Goal: Task Accomplishment & Management: Manage account settings

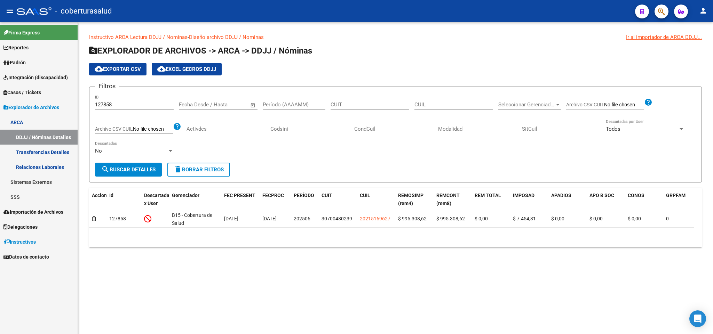
click at [658, 13] on icon "button" at bounding box center [661, 12] width 7 height 8
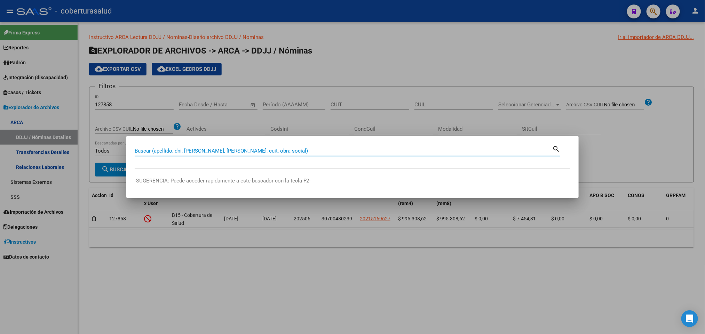
paste input "20223979816"
type input "20223979816"
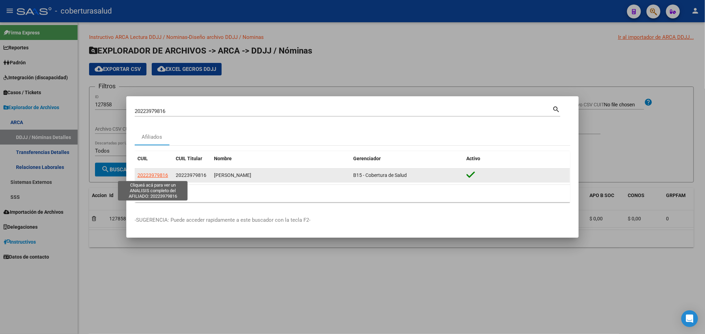
click at [151, 174] on span "20223979816" at bounding box center [152, 176] width 31 height 6
copy span "3"
type textarea "20223979816"
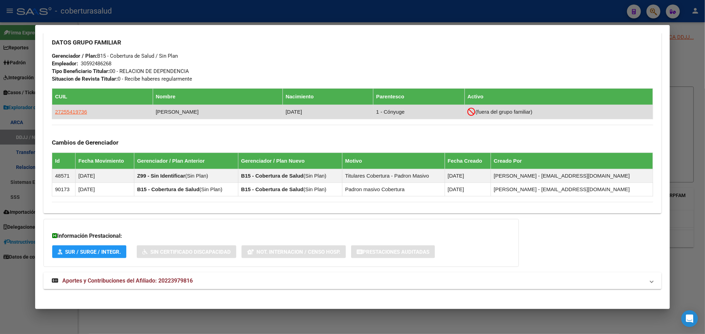
scroll to position [333, 0]
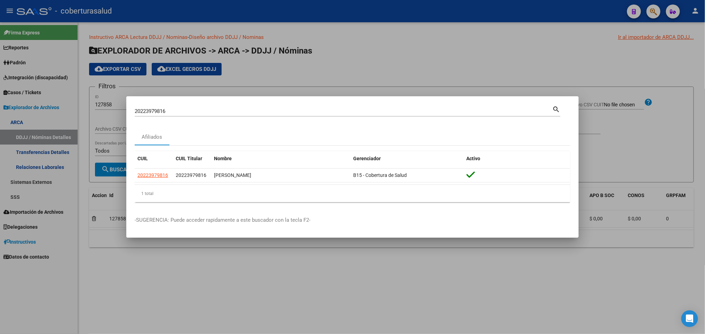
click at [214, 113] on input "20223979816" at bounding box center [344, 111] width 418 height 6
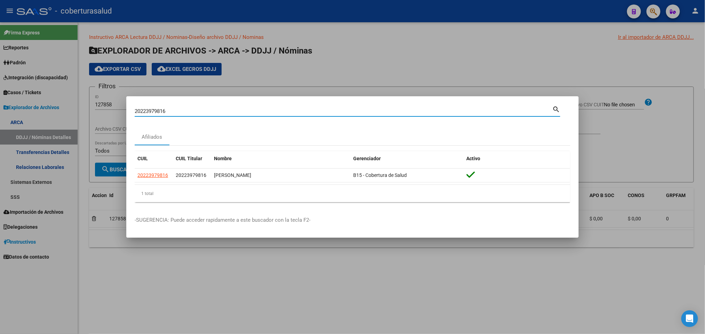
click at [214, 113] on input "20223979816" at bounding box center [344, 111] width 418 height 6
paste input "2699703"
type input "22699703"
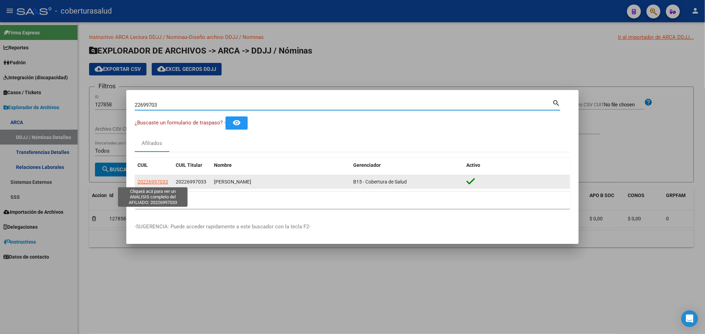
click at [151, 182] on span "20226997033" at bounding box center [152, 182] width 31 height 6
type textarea "20226997033"
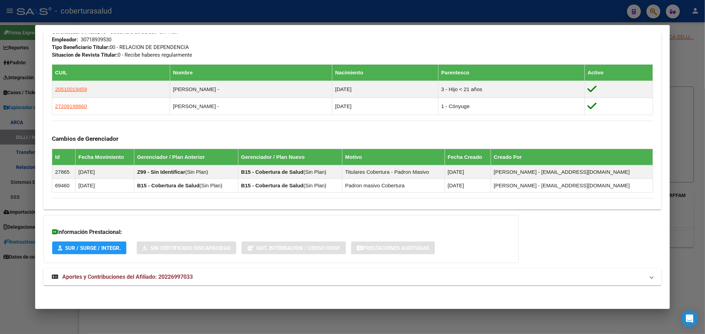
scroll to position [361, 0]
click at [158, 275] on span "Aportes y Contribuciones del Afiliado: 20226997033" at bounding box center [127, 277] width 131 height 7
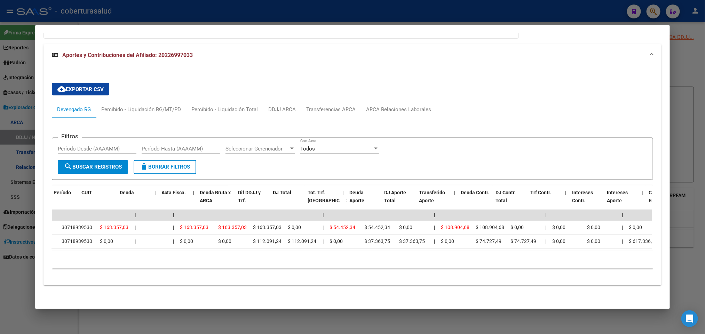
scroll to position [0, 1]
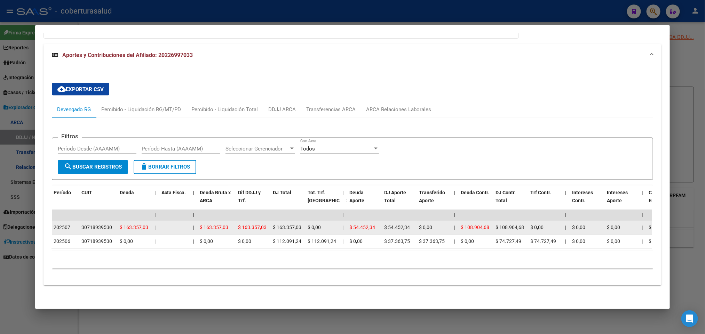
click at [86, 224] on div "30718939530" at bounding box center [96, 228] width 31 height 8
copy div "30718939530"
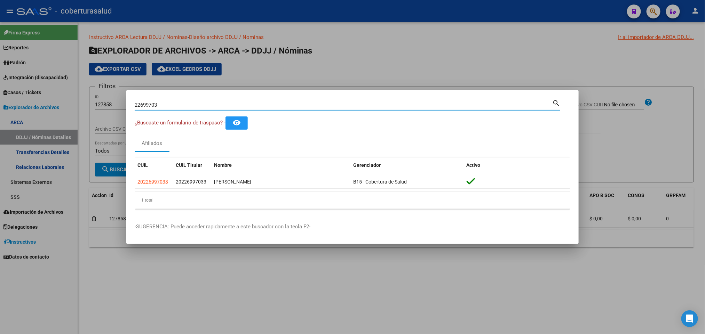
click at [299, 105] on input "22699703" at bounding box center [344, 105] width 418 height 6
click at [300, 105] on input "22699703" at bounding box center [344, 105] width 418 height 6
paste input "0231858742"
type input "20231858742"
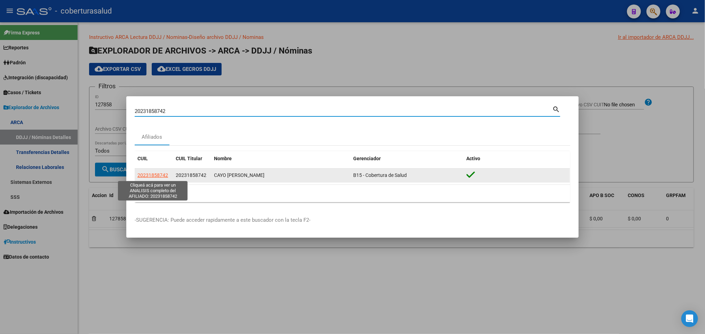
click at [160, 176] on span "20231858742" at bounding box center [152, 176] width 31 height 6
type textarea "20231858742"
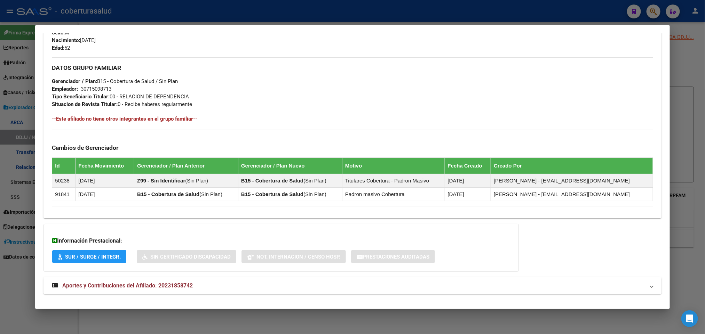
scroll to position [319, 0]
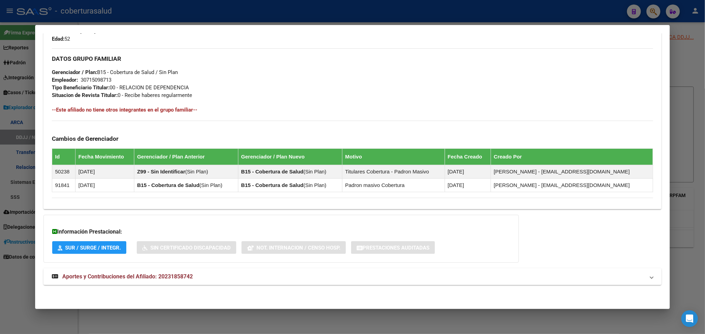
click at [164, 278] on span "Aportes y Contribuciones del Afiliado: 20231858742" at bounding box center [127, 277] width 131 height 7
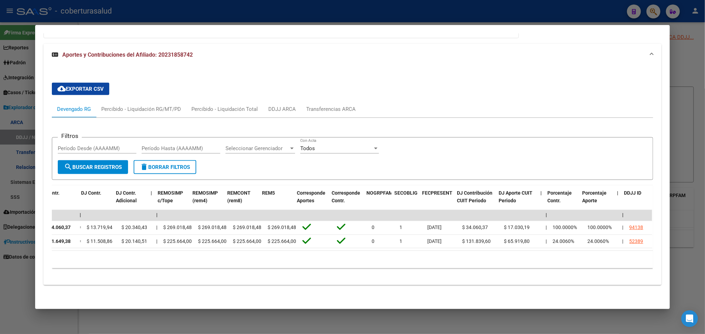
scroll to position [0, 875]
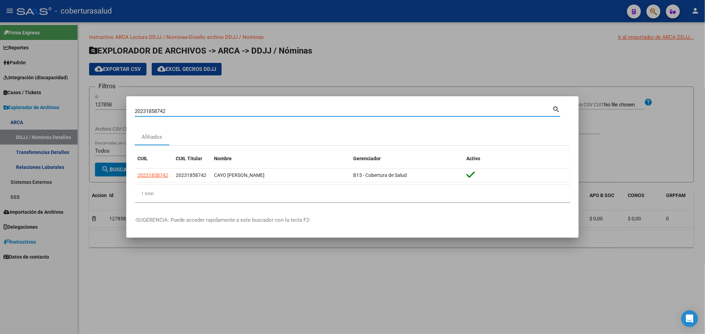
click at [235, 111] on input "20231858742" at bounding box center [344, 111] width 418 height 6
paste input "324717"
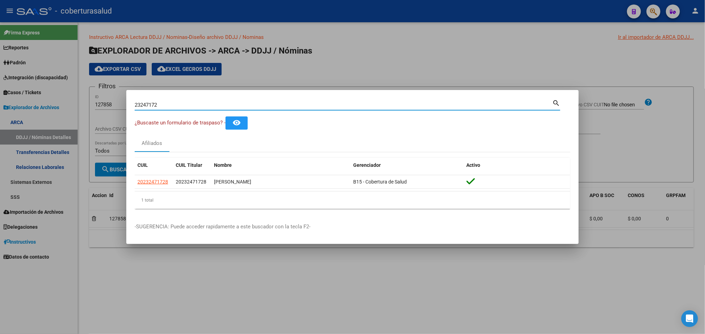
click at [199, 103] on input "23247172" at bounding box center [344, 105] width 418 height 6
paste input "2699703"
type input "22699703"
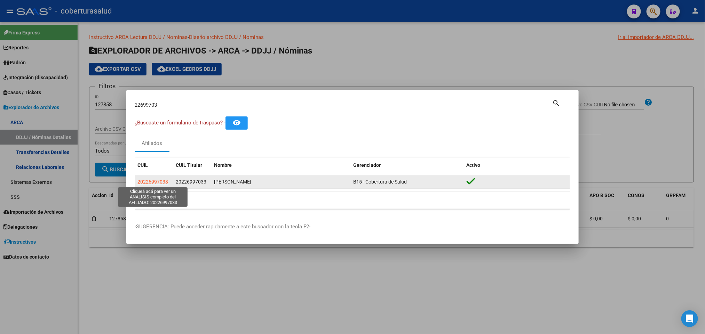
click at [149, 183] on span "20226997033" at bounding box center [152, 182] width 31 height 6
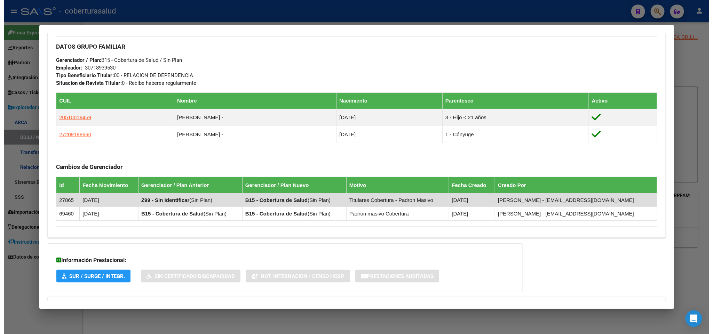
scroll to position [361, 0]
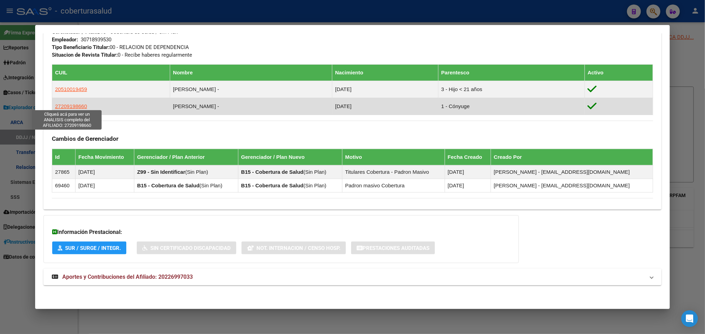
click at [69, 104] on span "27209198660" at bounding box center [71, 106] width 32 height 6
type textarea "27209198660"
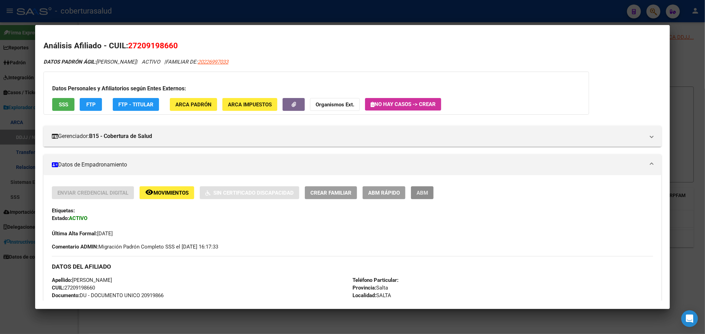
click at [424, 190] on span "ABM" at bounding box center [422, 193] width 11 height 6
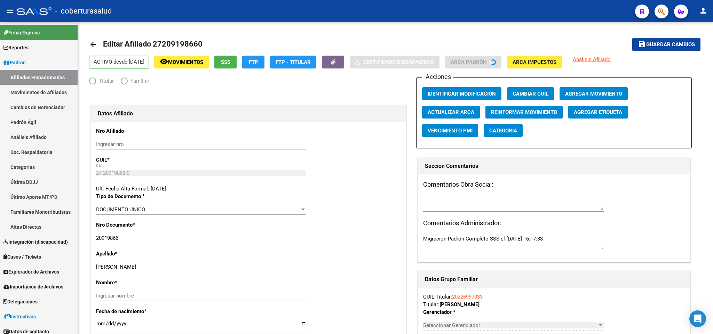
radio input "true"
type input "30-71893953-0"
drag, startPoint x: 123, startPoint y: 271, endPoint x: 132, endPoint y: 268, distance: 9.2
click at [132, 268] on div "[PERSON_NAME] apellido" at bounding box center [201, 267] width 210 height 10
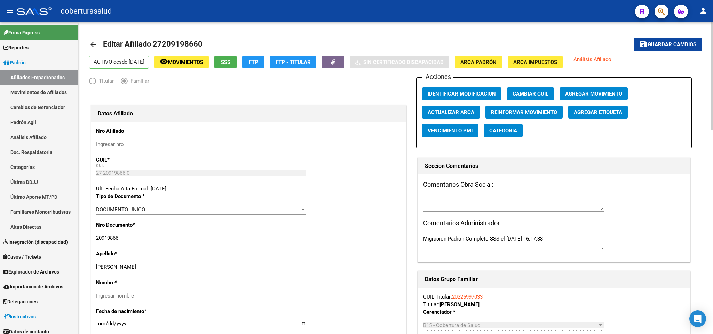
drag, startPoint x: 125, startPoint y: 268, endPoint x: 160, endPoint y: 267, distance: 35.5
click at [160, 267] on input "[PERSON_NAME]" at bounding box center [201, 267] width 210 height 6
drag, startPoint x: 160, startPoint y: 267, endPoint x: 149, endPoint y: 266, distance: 10.8
click at [149, 266] on input "[PERSON_NAME]" at bounding box center [201, 267] width 210 height 6
type input "[PERSON_NAME]"
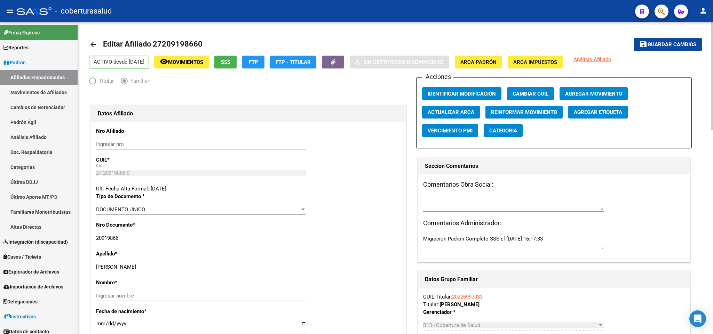
click at [135, 289] on div "Nombre * Ingresar nombre" at bounding box center [248, 293] width 305 height 29
click at [128, 297] on input "Ingresar nombre" at bounding box center [201, 296] width 210 height 6
paste input "[PERSON_NAME]"
type input "[PERSON_NAME]"
click at [579, 91] on span "Agregar Movimiento" at bounding box center [593, 94] width 57 height 6
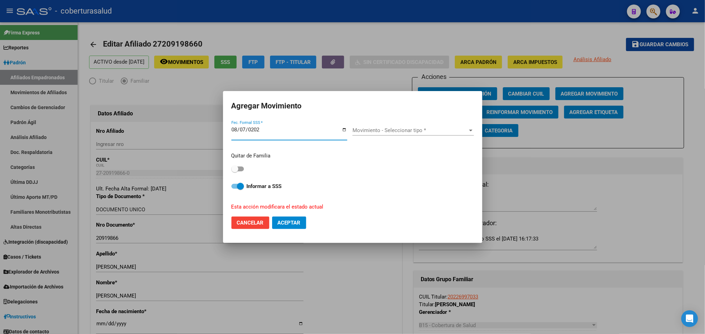
type input "[DATE]"
click at [388, 132] on span "Movimiento - Seleccionar tipo *" at bounding box center [410, 130] width 115 height 6
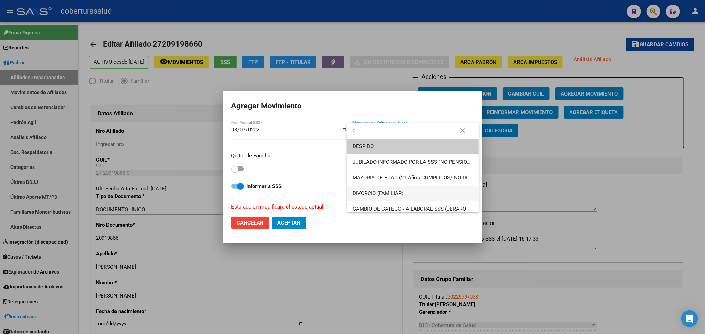
type input "d"
click at [400, 190] on span "DIVORCIO (FAMILIAR)" at bounding box center [378, 193] width 51 height 6
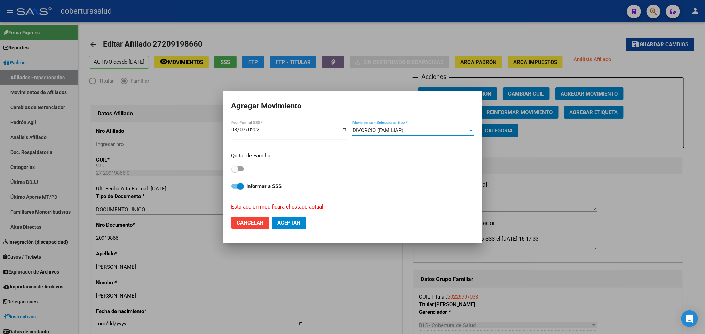
click at [438, 132] on div "DIVORCIO (FAMILIAR)" at bounding box center [410, 130] width 115 height 6
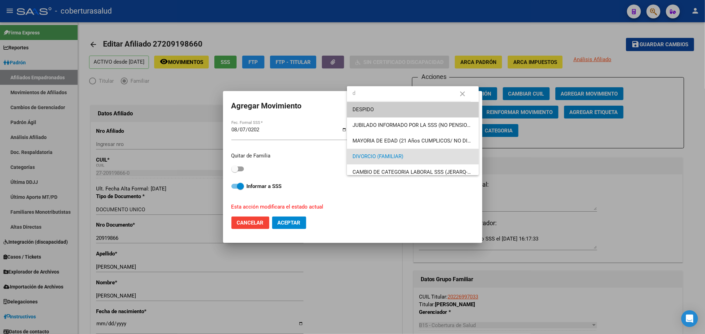
type input "d"
click at [409, 153] on span "DIVORCIO (FAMILIAR)" at bounding box center [413, 157] width 121 height 16
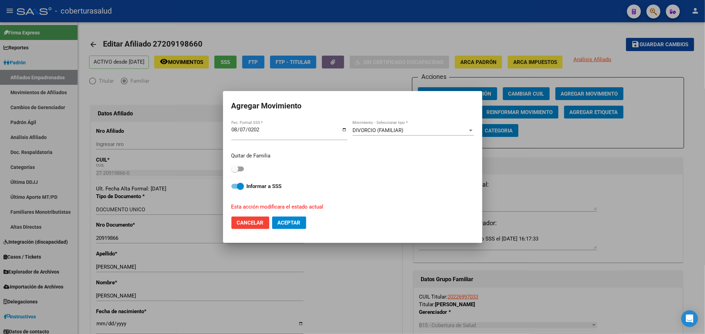
drag, startPoint x: 395, startPoint y: 180, endPoint x: 399, endPoint y: 180, distance: 4.2
click at [397, 180] on div "Quitar de Familia Informar a SSS Esta acción modificara el estado actual" at bounding box center [352, 179] width 243 height 64
click at [243, 171] on span at bounding box center [237, 169] width 13 height 5
click at [235, 172] on input "checkbox" at bounding box center [235, 172] width 0 height 0
checkbox input "true"
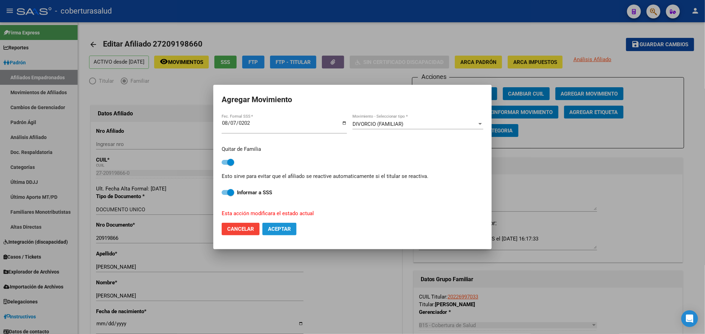
click at [280, 230] on span "Aceptar" at bounding box center [279, 229] width 23 height 6
checkbox input "false"
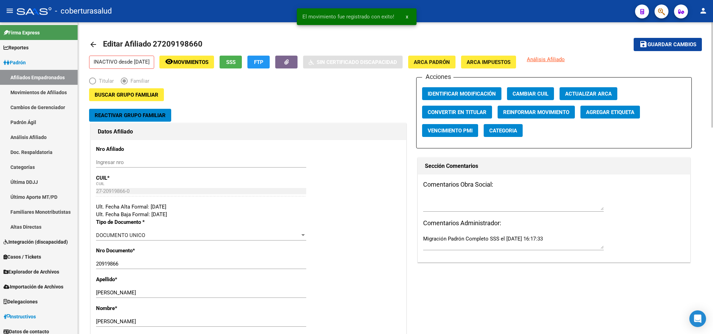
click at [670, 47] on span "Guardar cambios" at bounding box center [672, 45] width 49 height 6
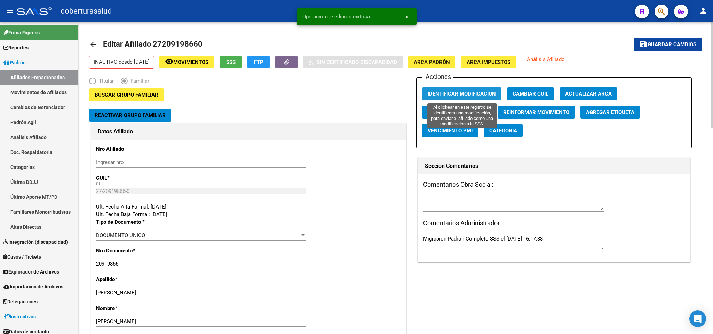
click at [467, 97] on span "Identificar Modificación" at bounding box center [462, 94] width 68 height 6
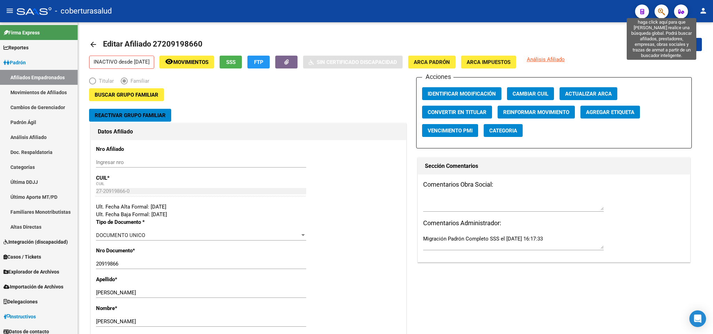
click at [661, 13] on icon "button" at bounding box center [661, 12] width 7 height 8
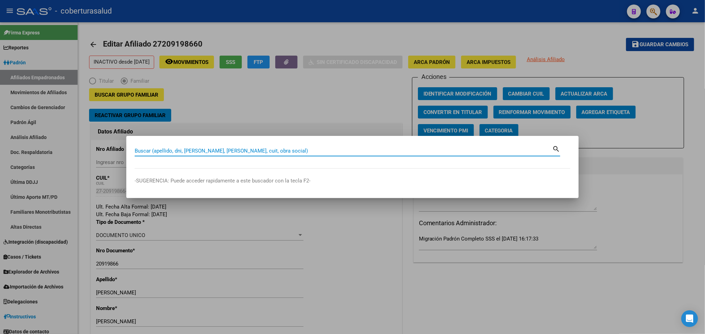
paste input "23247172"
type input "23247172"
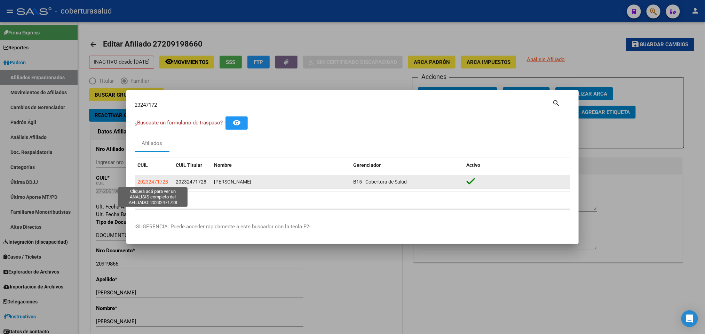
click at [158, 181] on span "20232471728" at bounding box center [152, 182] width 31 height 6
type textarea "20232471728"
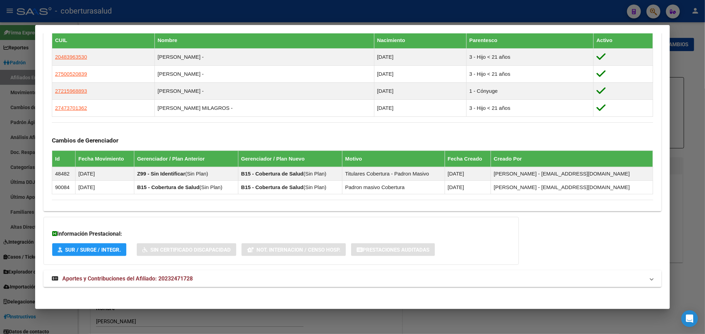
scroll to position [396, 0]
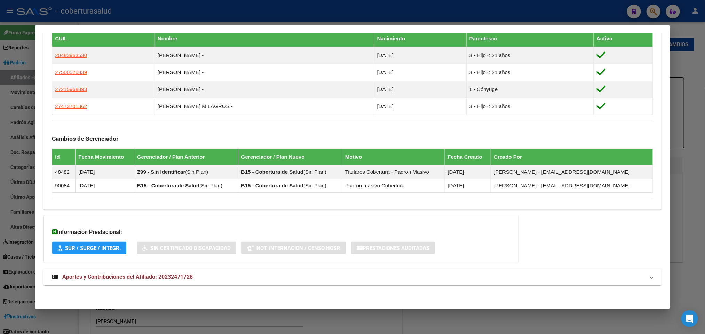
click at [70, 280] on strong "Aportes y Contribuciones del Afiliado: 20232471728" at bounding box center [122, 277] width 141 height 8
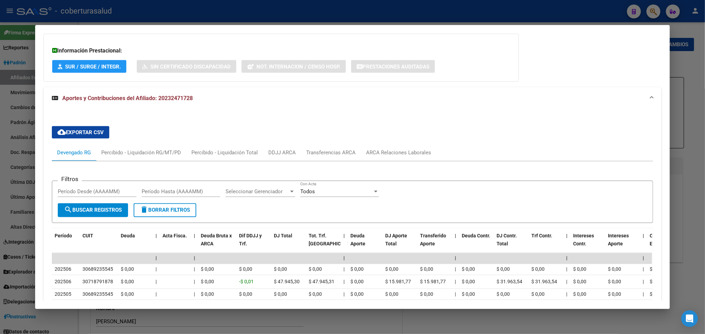
scroll to position [649, 0]
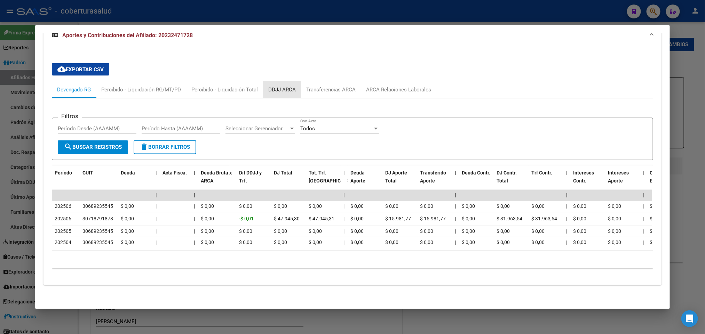
click at [270, 86] on div "DDJJ ARCA" at bounding box center [281, 90] width 27 height 8
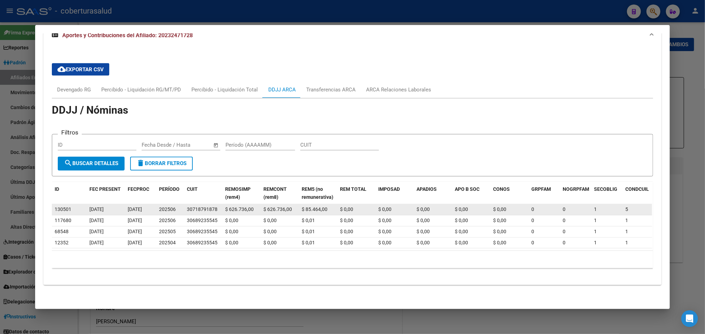
click at [196, 205] on datatable-body-cell "30718791878" at bounding box center [203, 210] width 38 height 11
click at [199, 206] on div "30718791878" at bounding box center [202, 210] width 31 height 8
copy div "30718791878"
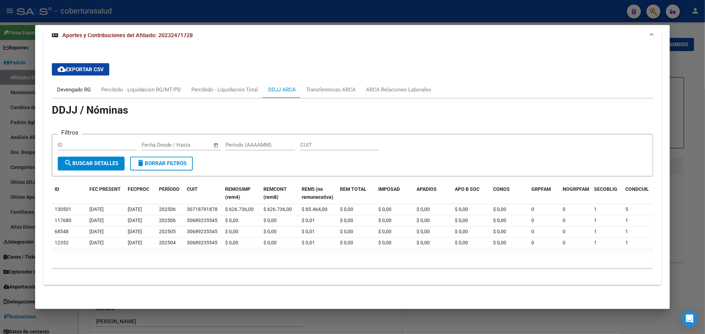
click at [79, 86] on div "Devengado RG" at bounding box center [74, 90] width 34 height 8
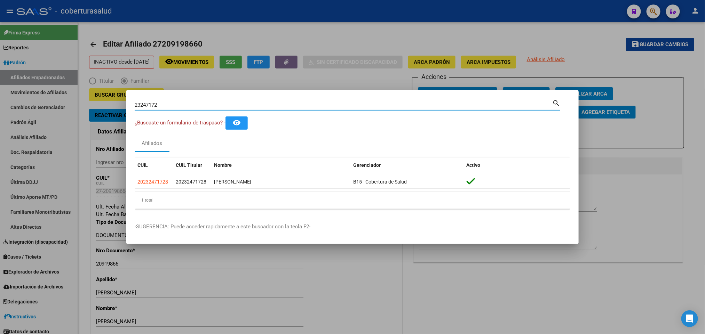
click at [255, 107] on input "23247172" at bounding box center [344, 105] width 418 height 6
click at [254, 106] on input "23247172" at bounding box center [344, 105] width 418 height 6
paste input "547135"
type input "23547135"
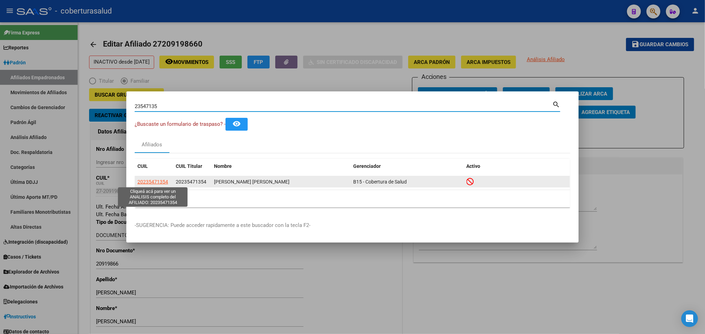
click at [155, 185] on span "20235471354" at bounding box center [152, 182] width 31 height 6
type textarea "20235471354"
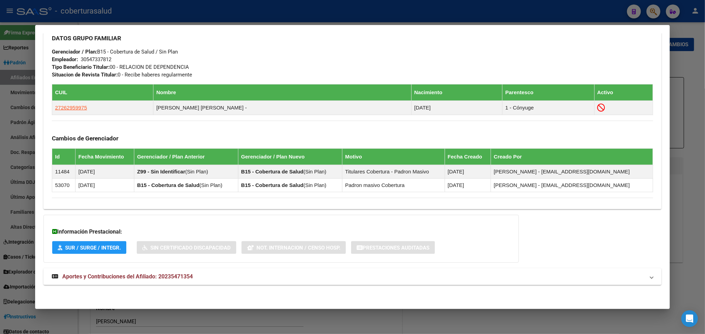
scroll to position [356, 0]
click at [126, 274] on span "Aportes y Contribuciones del Afiliado: 20235471354" at bounding box center [127, 277] width 131 height 7
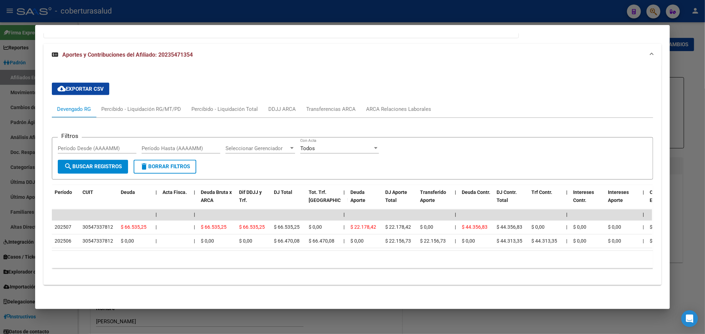
scroll to position [589, 0]
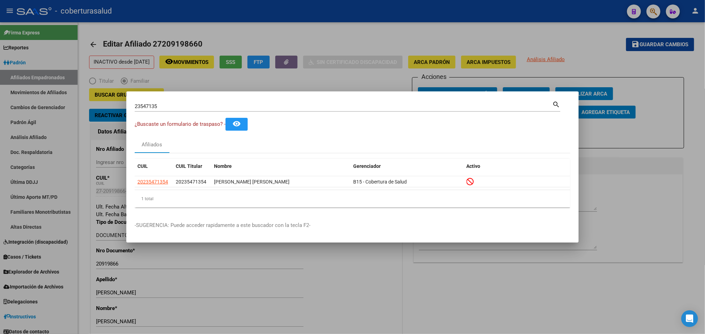
click at [221, 101] on div "23547135 Buscar (apellido, dni, [PERSON_NAME], nro traspaso, cuit, obra social)" at bounding box center [344, 106] width 418 height 10
click at [220, 101] on div "23547135 Buscar (apellido, dni, [PERSON_NAME], nro traspaso, cuit, obra social)" at bounding box center [344, 106] width 418 height 10
click at [218, 101] on div "23547135 Buscar (apellido, dni, [PERSON_NAME], nro traspaso, cuit, obra social)" at bounding box center [344, 106] width 418 height 10
paste input "23547135"
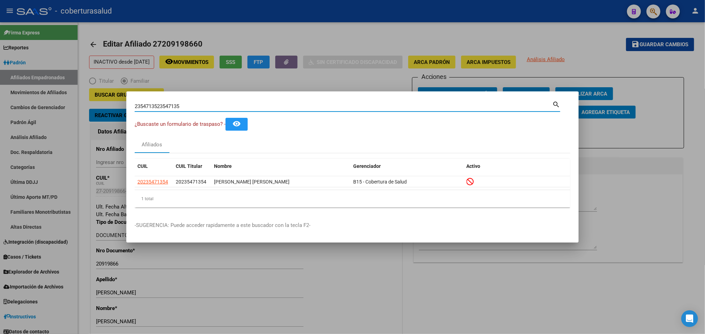
click at [214, 110] on div "2354713523547135 Buscar (apellido, dni, [PERSON_NAME], [PERSON_NAME], cuit, obr…" at bounding box center [344, 106] width 418 height 10
click at [214, 107] on input "2354713523547135" at bounding box center [344, 106] width 418 height 6
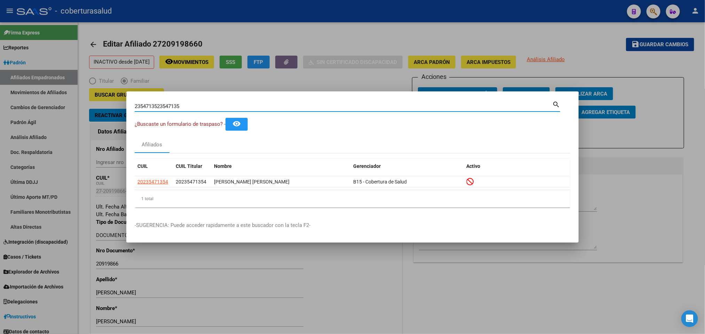
paste input
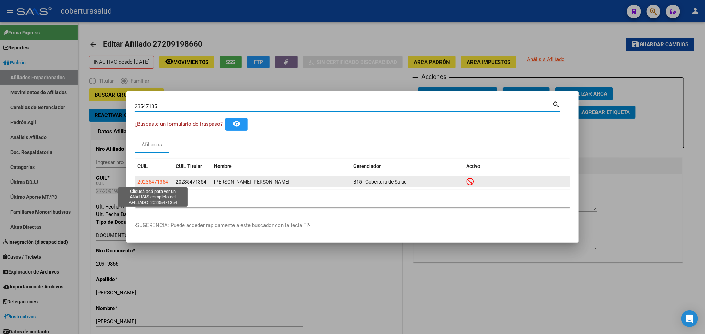
click at [157, 181] on span "20235471354" at bounding box center [152, 182] width 31 height 6
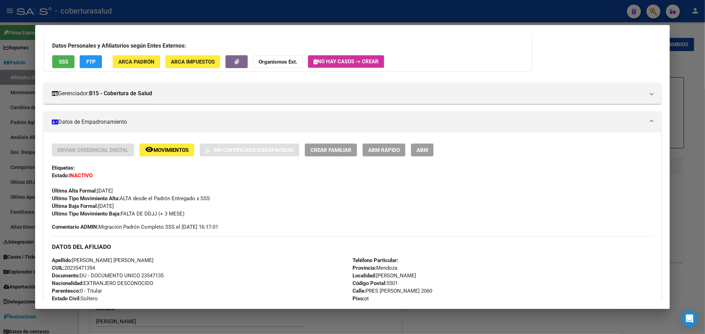
scroll to position [0, 0]
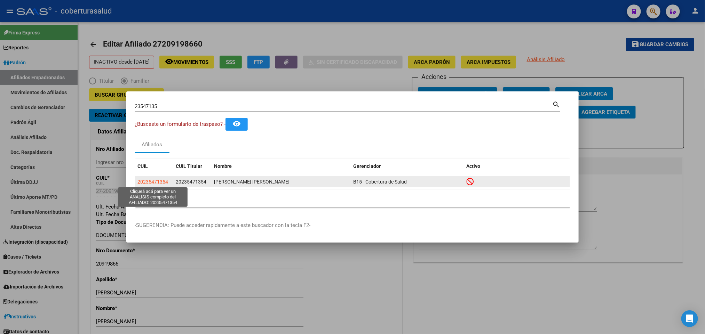
click at [161, 184] on span "20235471354" at bounding box center [152, 182] width 31 height 6
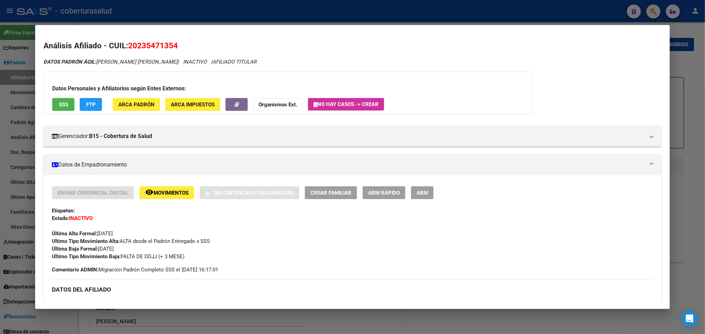
click at [139, 45] on span "20235471354" at bounding box center [153, 45] width 50 height 9
click at [138, 45] on span "20235471354" at bounding box center [153, 45] width 50 height 9
copy span "20235471354"
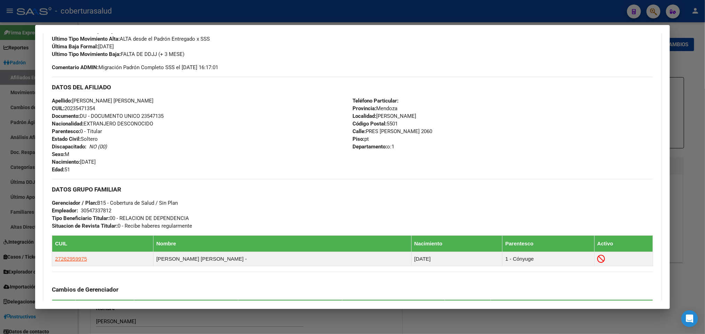
scroll to position [356, 0]
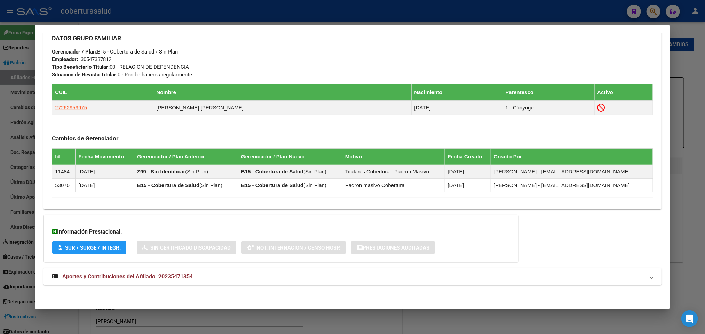
click at [117, 277] on span "Aportes y Contribuciones del Afiliado: 20235471354" at bounding box center [127, 277] width 131 height 7
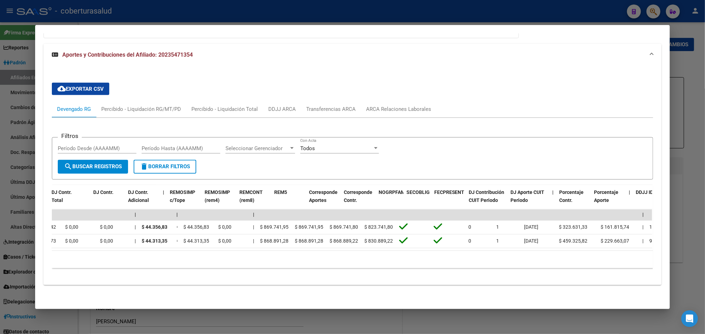
scroll to position [0, 875]
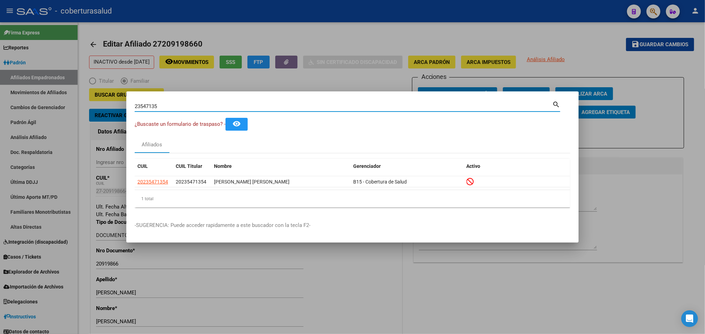
click at [207, 108] on input "23547135" at bounding box center [344, 106] width 418 height 6
paste input "0238378347"
type input "20238378347"
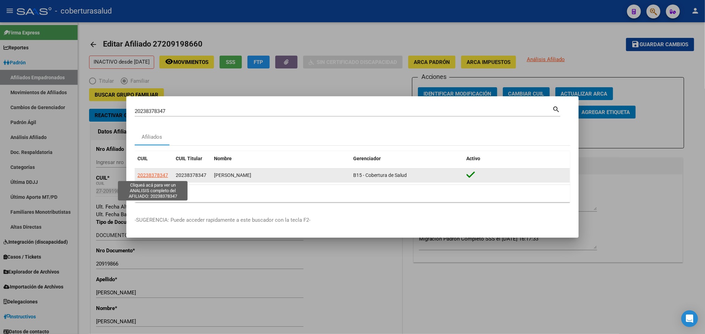
click at [160, 178] on span "20238378347" at bounding box center [152, 176] width 31 height 6
type textarea "20238378347"
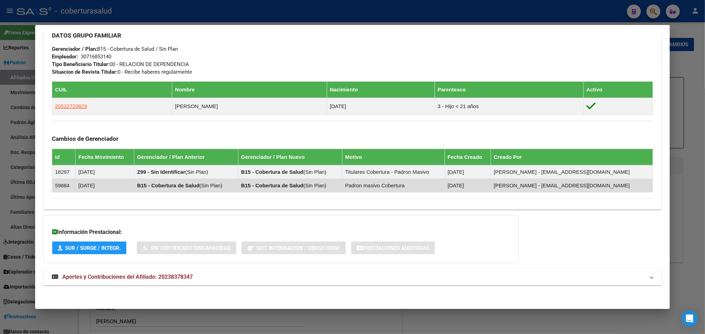
scroll to position [343, 0]
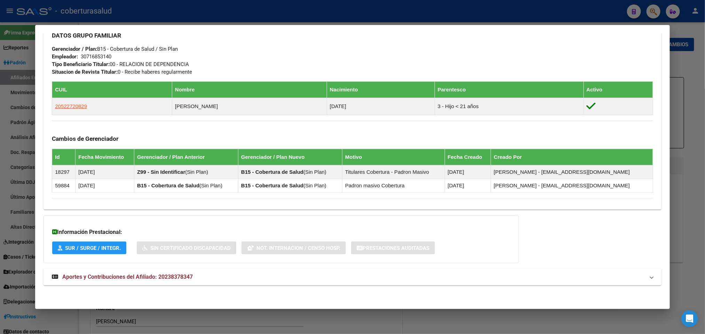
click at [125, 280] on span "Aportes y Contribuciones del Afiliado: 20238378347" at bounding box center [127, 277] width 131 height 7
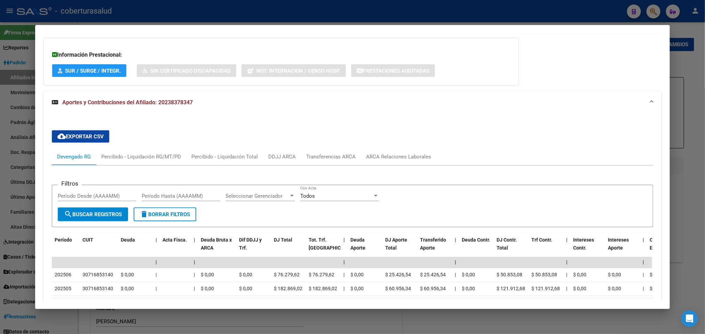
scroll to position [577, 0]
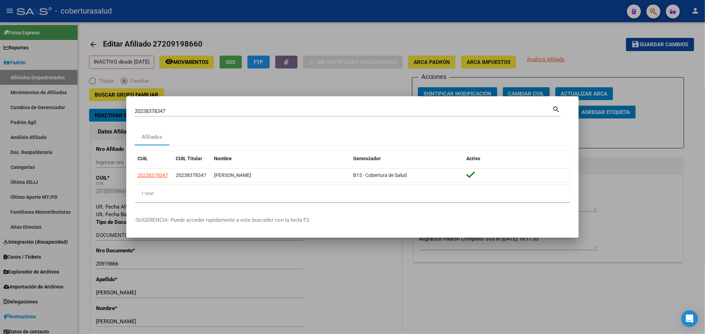
click at [192, 114] on input "20238378347" at bounding box center [344, 111] width 418 height 6
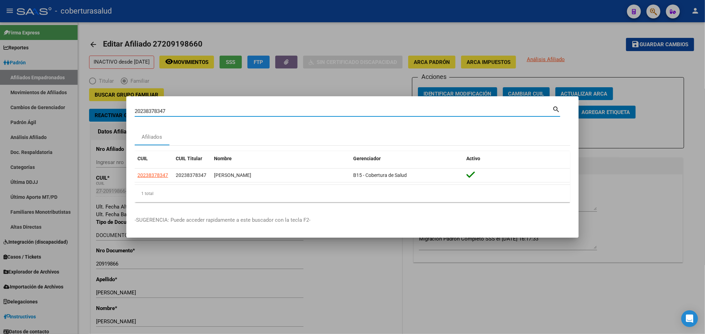
click at [192, 114] on input "20238378347" at bounding box center [344, 111] width 418 height 6
paste input "40870518"
type input "20240870518"
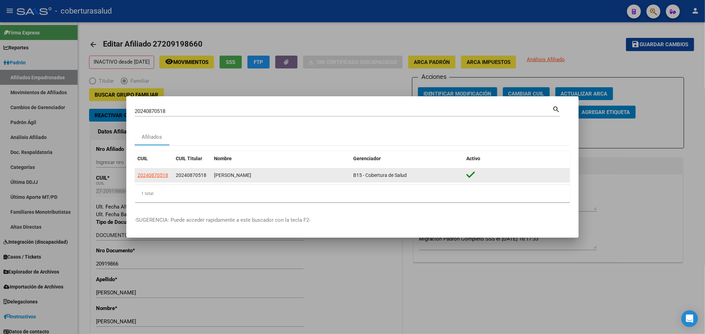
click at [152, 179] on app-link-go-to "20240870518" at bounding box center [152, 176] width 31 height 8
click at [153, 177] on span "20240870518" at bounding box center [152, 176] width 31 height 6
type textarea "20240870518"
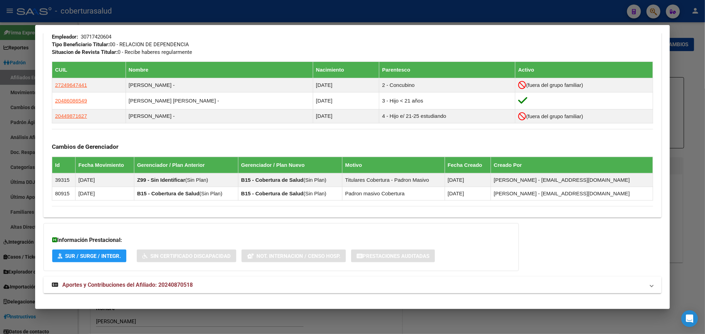
scroll to position [365, 0]
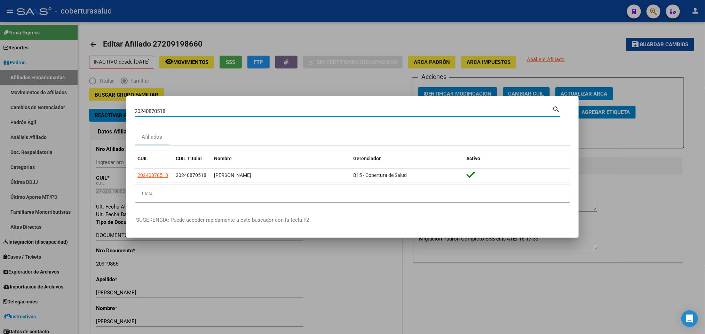
click at [240, 113] on input "20240870518" at bounding box center [344, 111] width 418 height 6
paste input "89332"
type input "20240889332"
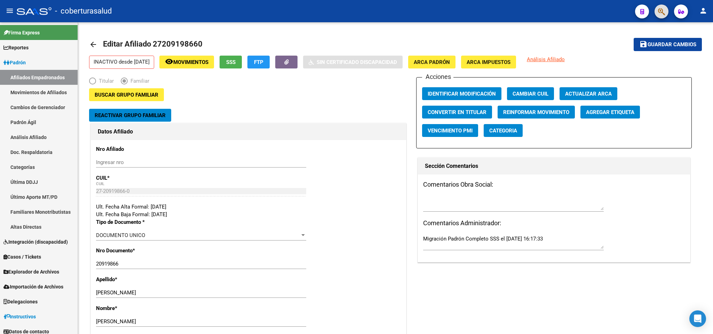
click at [668, 11] on button "button" at bounding box center [662, 12] width 14 height 14
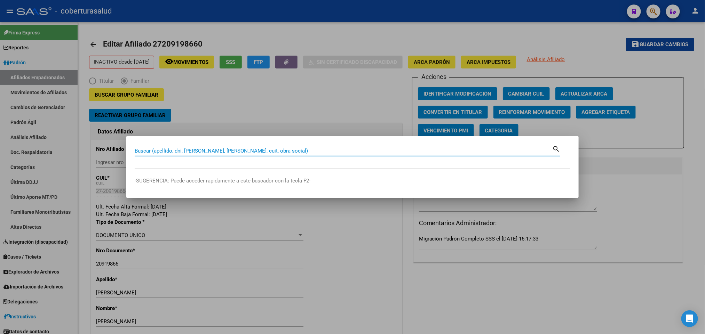
paste input "24453765"
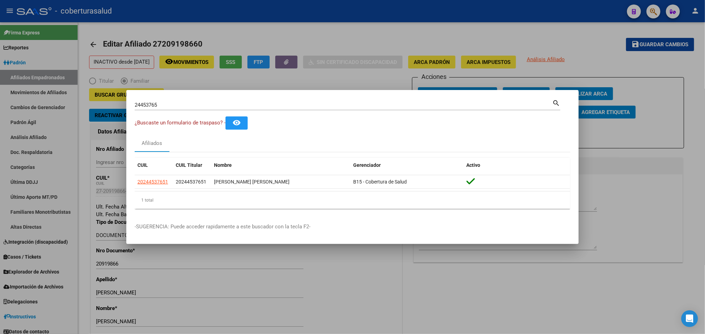
click at [200, 109] on div "24453765 Buscar (apellido, dni, [PERSON_NAME], [PERSON_NAME], cuit, obra social)" at bounding box center [344, 105] width 418 height 10
paste input "45597990"
click at [198, 108] on input "2445376545597990" at bounding box center [344, 105] width 418 height 6
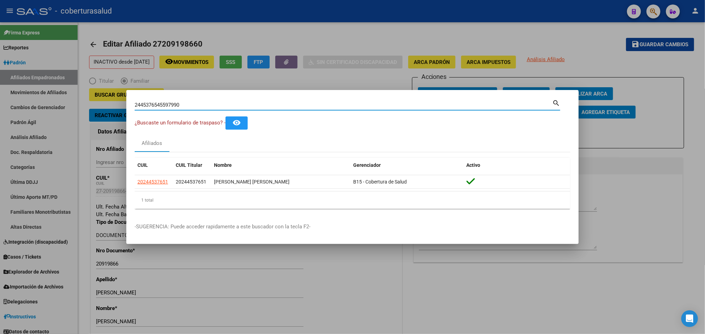
paste input
type input "45597990"
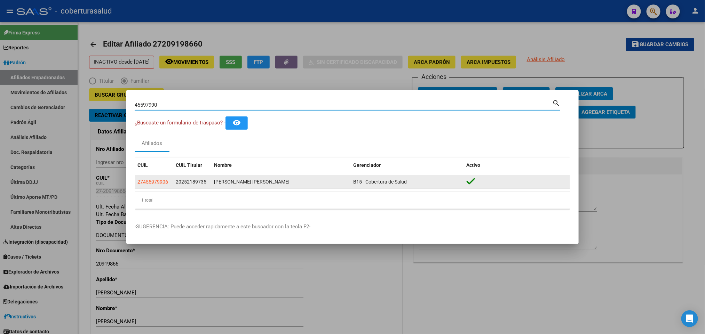
click at [148, 177] on datatable-body-cell "27455979906" at bounding box center [154, 182] width 38 height 14
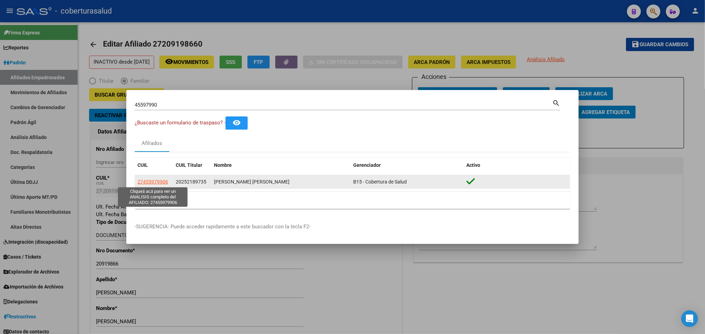
click at [152, 181] on span "27455979906" at bounding box center [152, 182] width 31 height 6
type textarea "27455979906"
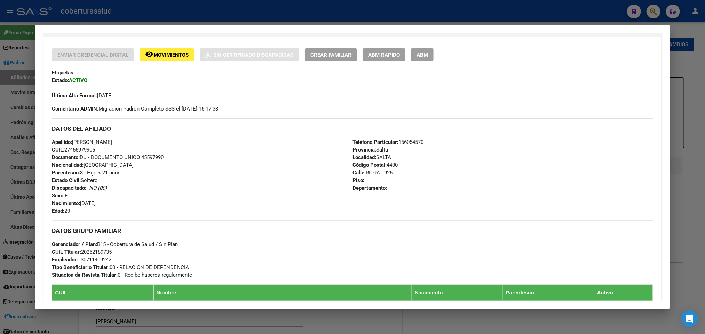
scroll to position [157, 0]
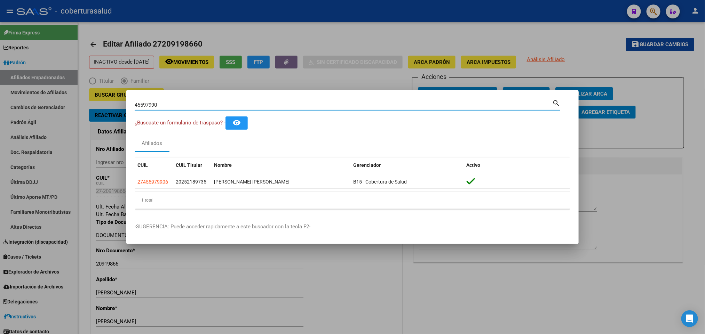
click at [261, 102] on input "45597990" at bounding box center [344, 105] width 418 height 6
paste input
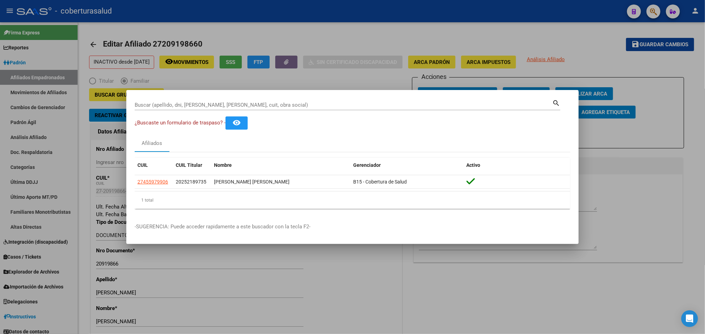
click at [323, 100] on div "Buscar (apellido, dni, [PERSON_NAME], [PERSON_NAME], cuit, obra social)" at bounding box center [344, 105] width 418 height 10
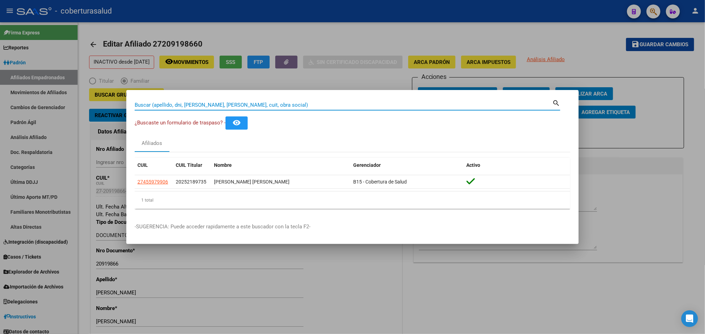
click at [309, 102] on input "Buscar (apellido, dni, [PERSON_NAME], [PERSON_NAME], cuit, obra social)" at bounding box center [344, 105] width 418 height 6
paste input "45279255"
type input "45279255"
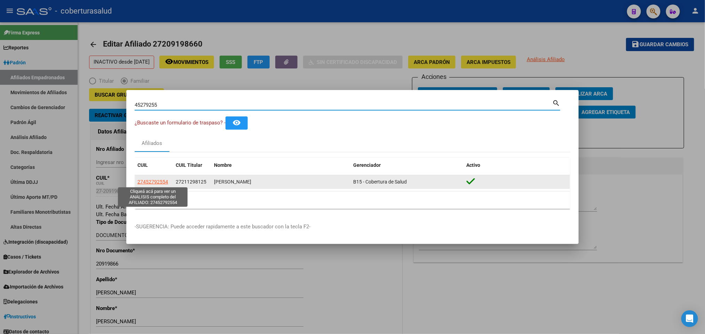
click at [164, 184] on span "27452792554" at bounding box center [152, 182] width 31 height 6
type textarea "27452792554"
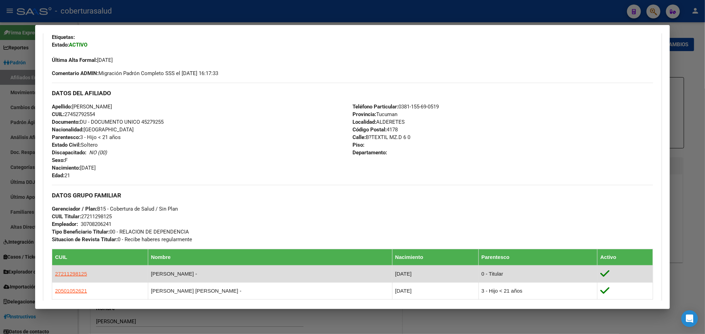
scroll to position [169, 0]
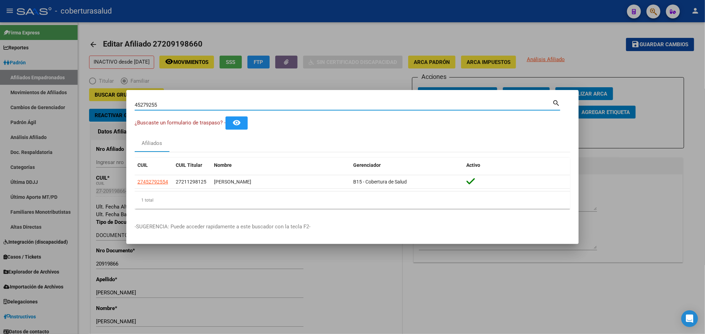
click at [282, 108] on input "45279255" at bounding box center [344, 105] width 418 height 6
paste input "20245799862"
type input "20245799862"
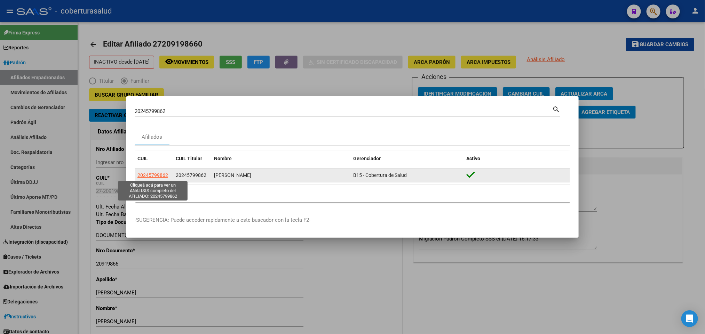
click at [147, 174] on span "20245799862" at bounding box center [152, 176] width 31 height 6
type textarea "20245799862"
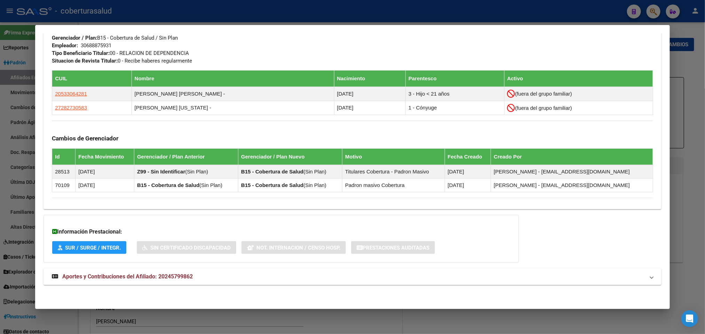
scroll to position [355, 0]
click at [107, 282] on mat-expansion-panel-header "Aportes y Contribuciones del Afiliado: 20245799862" at bounding box center [353, 277] width 618 height 17
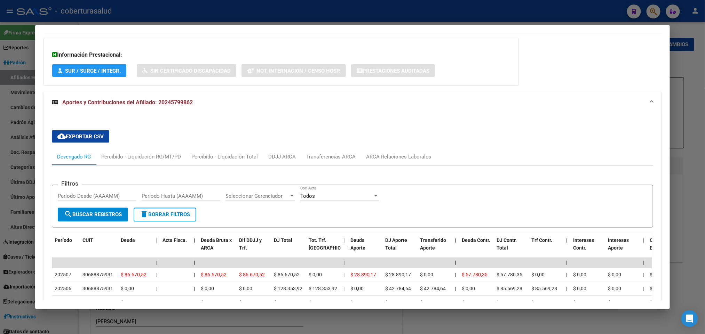
scroll to position [582, 0]
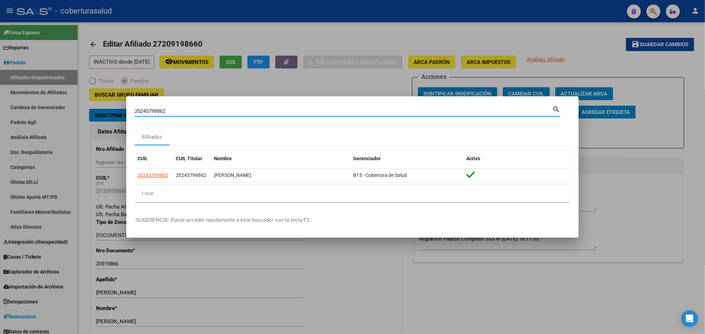
click at [213, 109] on input "20245799862" at bounding box center [344, 111] width 418 height 6
paste input "4579986"
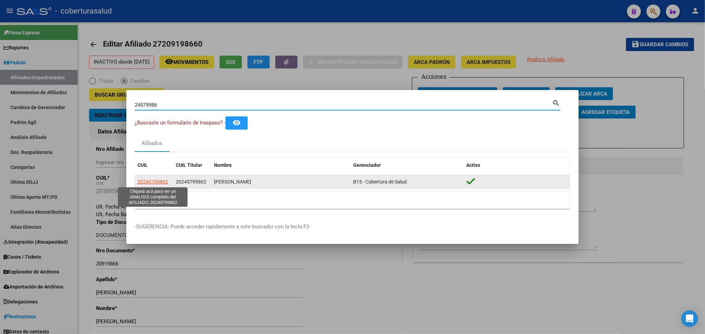
click at [164, 180] on span "20245799862" at bounding box center [152, 182] width 31 height 6
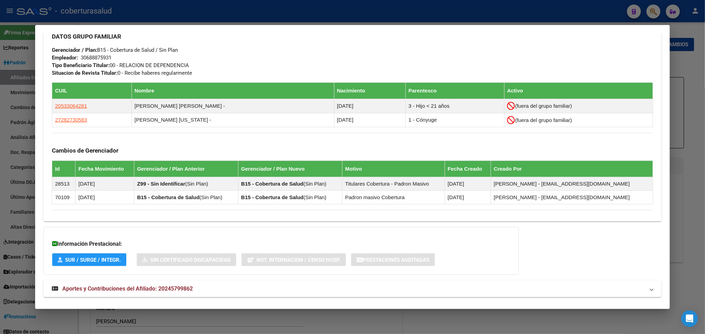
scroll to position [355, 0]
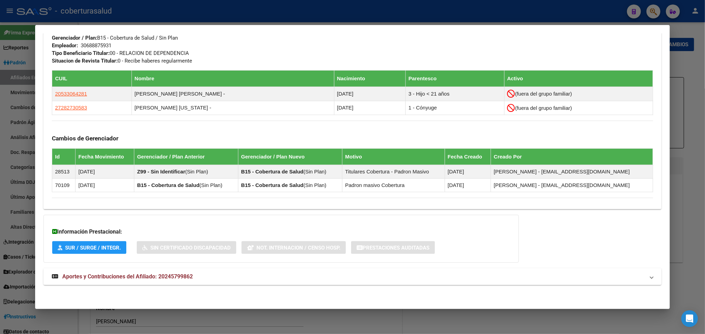
click at [78, 280] on span "Aportes y Contribuciones del Afiliado: 20245799862" at bounding box center [127, 277] width 131 height 7
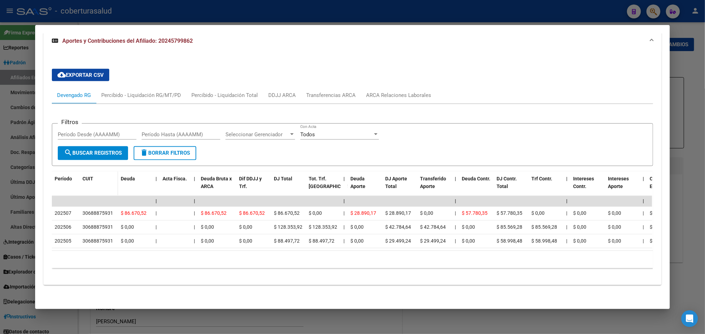
scroll to position [602, 0]
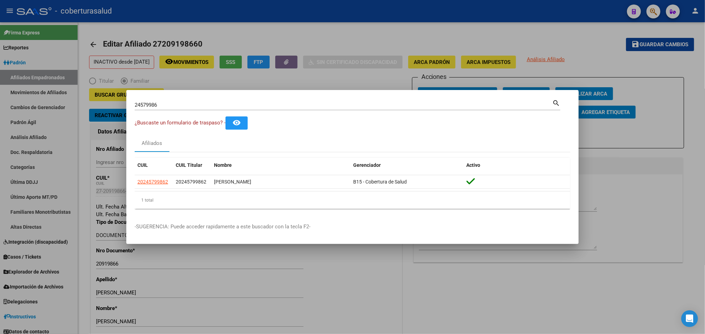
click at [243, 102] on input "24579986" at bounding box center [344, 105] width 418 height 6
paste input "0249157482"
type input "20249157482"
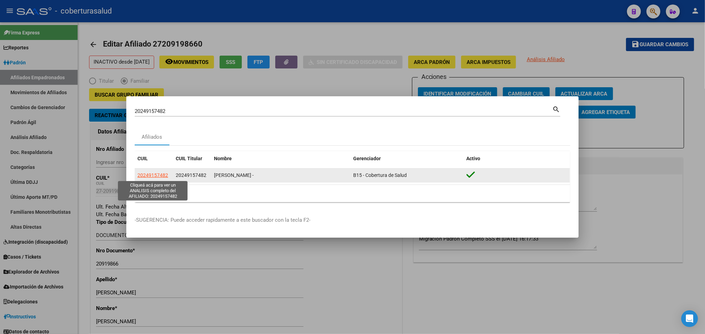
click at [152, 175] on span "20249157482" at bounding box center [152, 176] width 31 height 6
type textarea "20249157482"
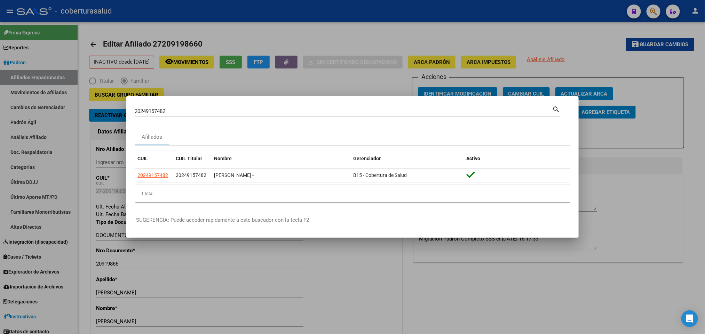
click at [257, 113] on input "20249157482" at bounding box center [344, 111] width 418 height 6
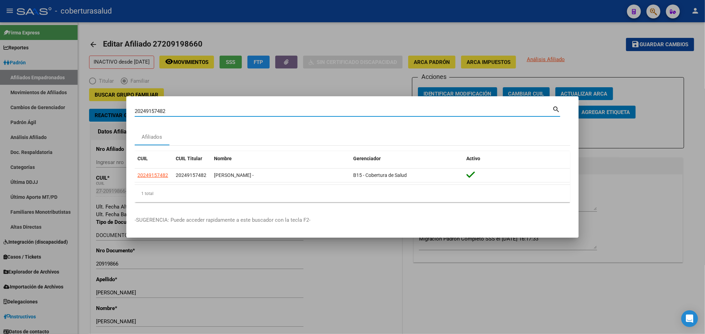
click at [257, 113] on input "20249157482" at bounding box center [344, 111] width 418 height 6
paste input "4915748"
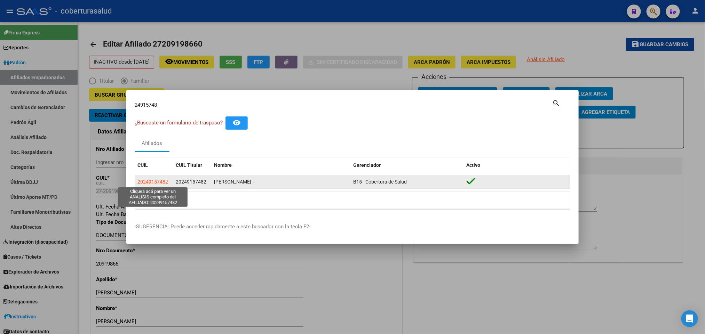
click at [158, 181] on span "20249157482" at bounding box center [152, 182] width 31 height 6
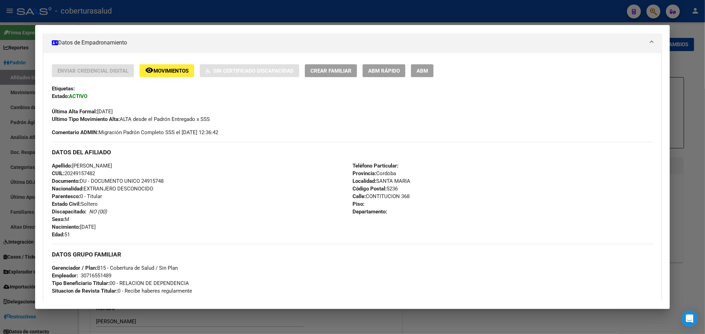
scroll to position [104, 0]
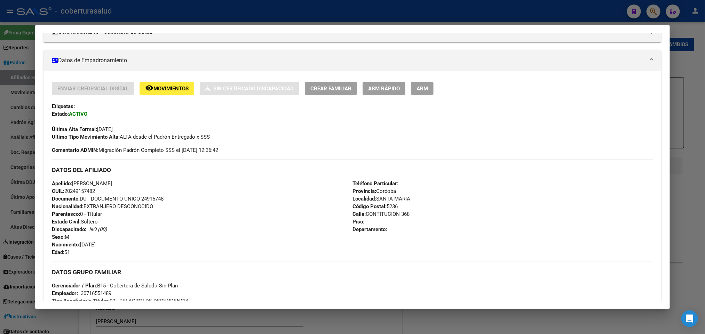
click at [92, 192] on span "CUIL: 20249157482" at bounding box center [73, 191] width 43 height 6
copy span "20249157482"
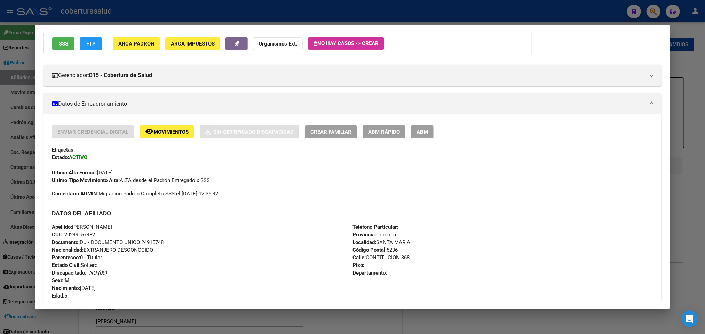
scroll to position [53, 0]
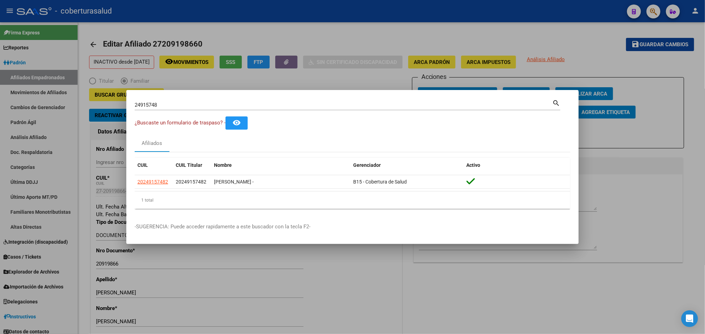
click at [215, 106] on input "24915748" at bounding box center [344, 105] width 418 height 6
paste input "025090983"
type input "20250909838"
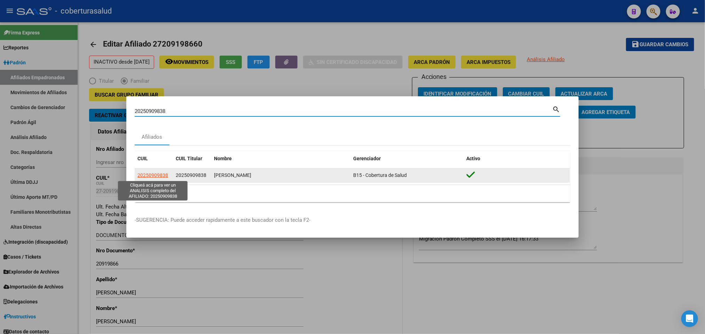
click at [149, 174] on span "20250909838" at bounding box center [152, 176] width 31 height 6
type textarea "20250909838"
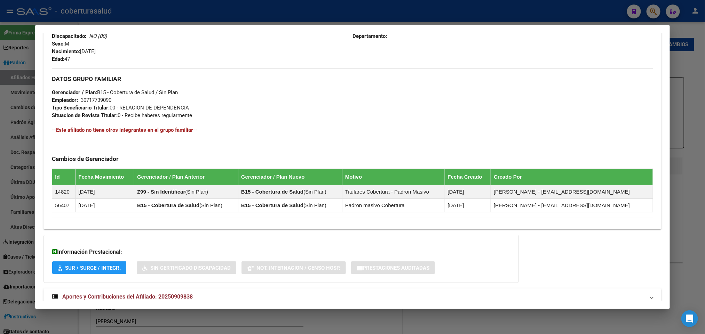
scroll to position [319, 0]
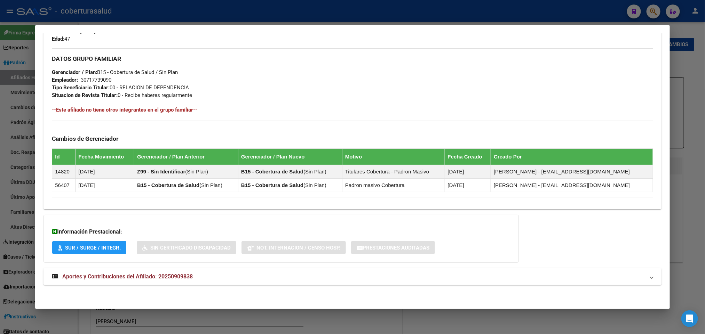
click at [83, 277] on span "Aportes y Contribuciones del Afiliado: 20250909838" at bounding box center [127, 277] width 131 height 7
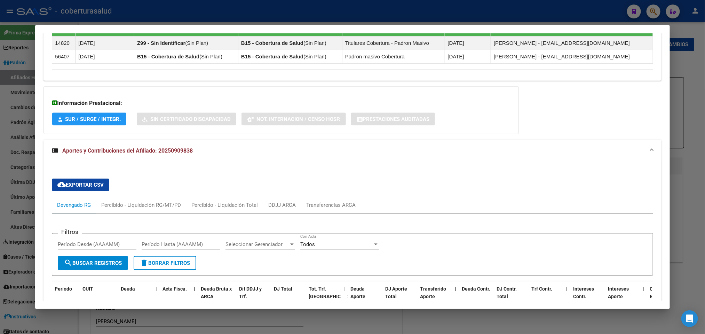
scroll to position [567, 0]
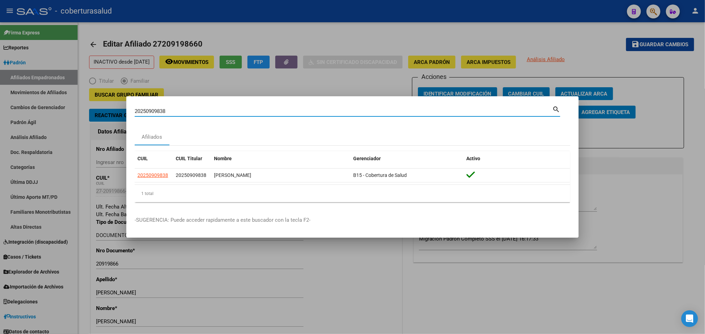
click at [204, 113] on input "20250909838" at bounding box center [344, 111] width 418 height 6
paste input "5221647"
type input "25221647"
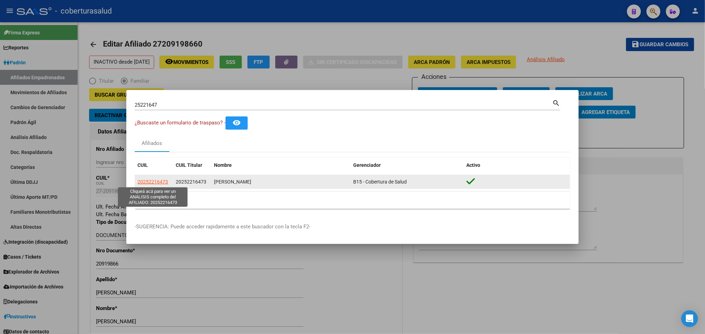
click at [155, 182] on span "20252216473" at bounding box center [152, 182] width 31 height 6
type textarea "20252216473"
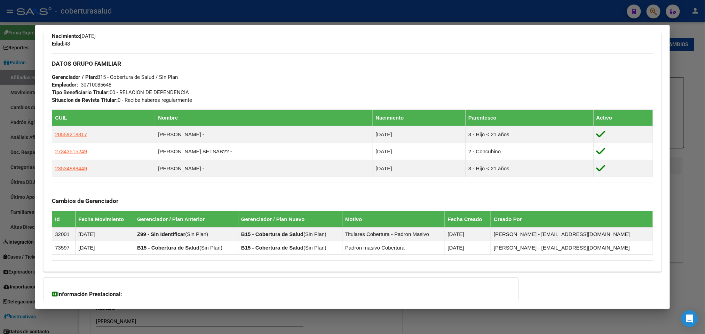
scroll to position [378, 0]
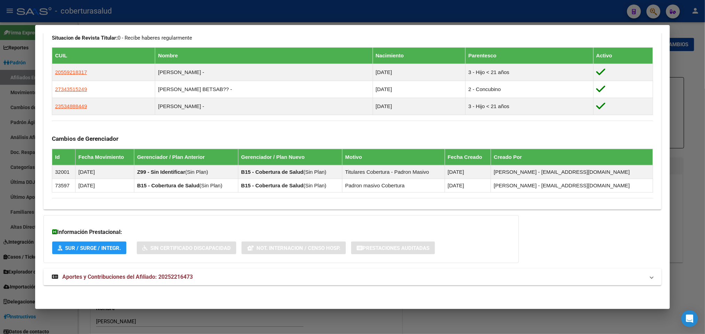
click at [81, 279] on span "Aportes y Contribuciones del Afiliado: 20252216473" at bounding box center [127, 277] width 131 height 7
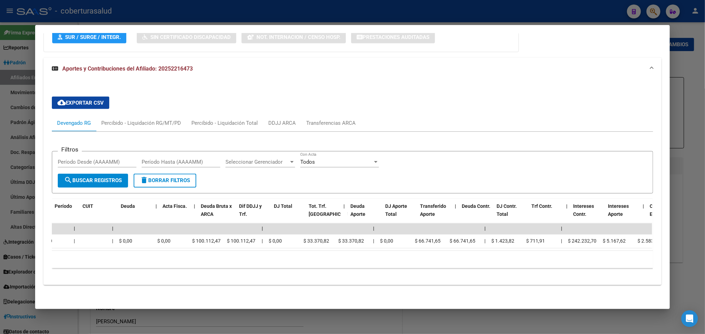
scroll to position [0, 0]
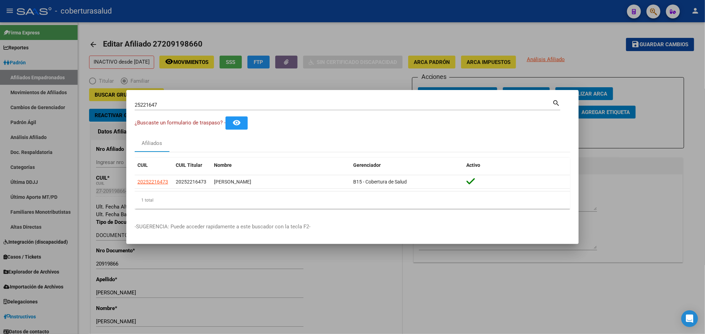
click at [260, 106] on input "25221647" at bounding box center [344, 105] width 418 height 6
paste input "0253732483"
type input "20253732483"
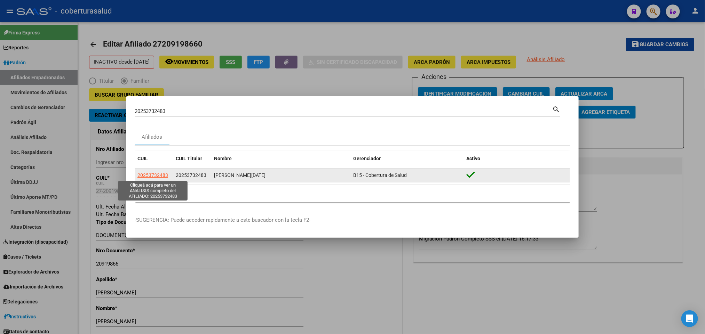
click at [164, 176] on span "20253732483" at bounding box center [152, 176] width 31 height 6
type textarea "20253732483"
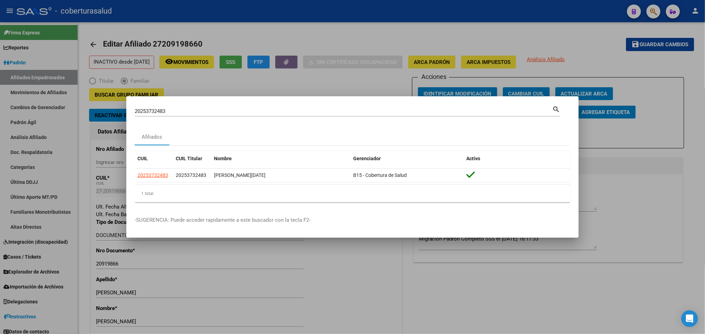
click at [223, 115] on div "20253732483 Buscar (apellido, dni, cuil, [PERSON_NAME], cuit, obra social)" at bounding box center [344, 111] width 418 height 10
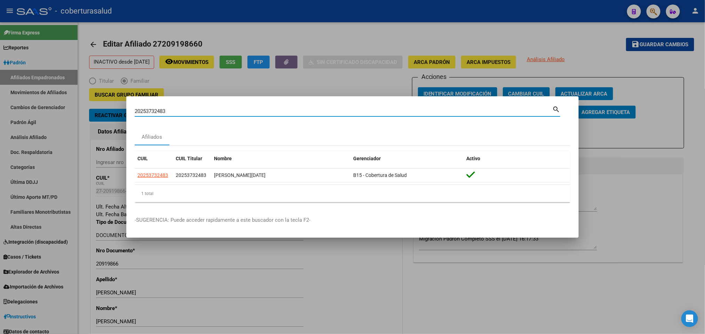
click at [221, 113] on input "20253732483" at bounding box center [344, 111] width 418 height 6
paste input "887398"
type input "20253887398"
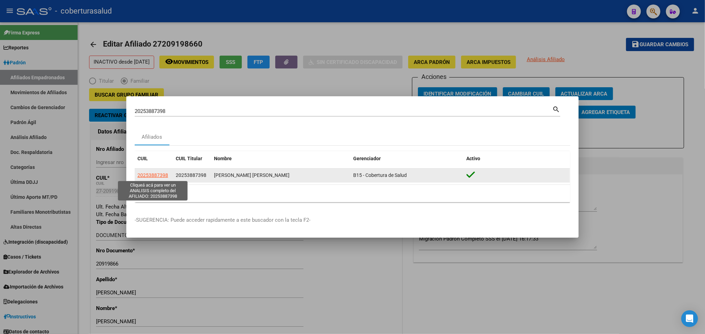
click at [157, 176] on span "20253887398" at bounding box center [152, 176] width 31 height 6
type textarea "20253887398"
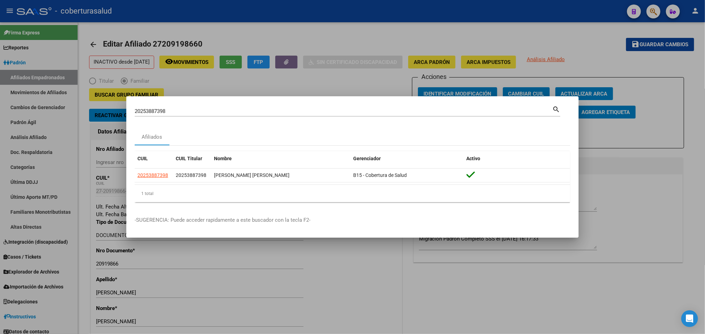
click at [264, 105] on div "20253887398 Buscar (apellido, dni, cuil, [PERSON_NAME], cuit, obra social) sear…" at bounding box center [348, 111] width 426 height 12
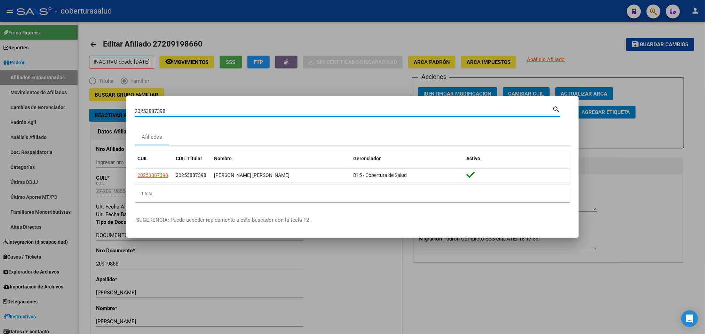
click at [244, 109] on input "20253887398" at bounding box center [344, 111] width 418 height 6
paste input "5109082"
click at [309, 108] on div "20255109082 Buscar (apellido, dni, cuil, [PERSON_NAME], cuit, obra social)" at bounding box center [344, 111] width 418 height 10
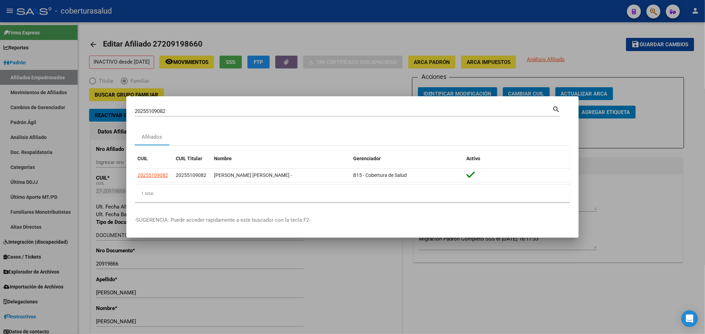
click at [309, 108] on div "20255109082 Buscar (apellido, dni, cuil, [PERSON_NAME], cuit, obra social)" at bounding box center [344, 111] width 418 height 10
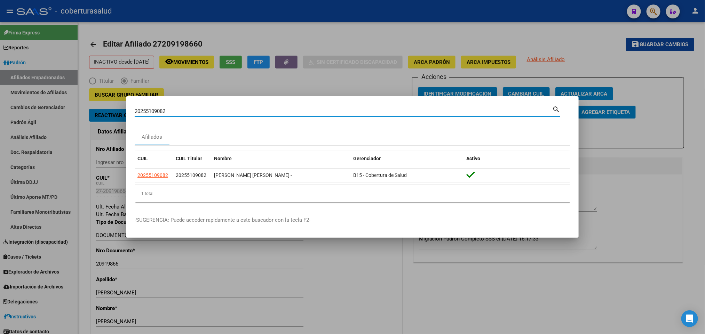
click at [299, 109] on input "20255109082" at bounding box center [344, 111] width 418 height 6
paste input "7804691"
click at [230, 113] on input "20257804691" at bounding box center [344, 111] width 418 height 6
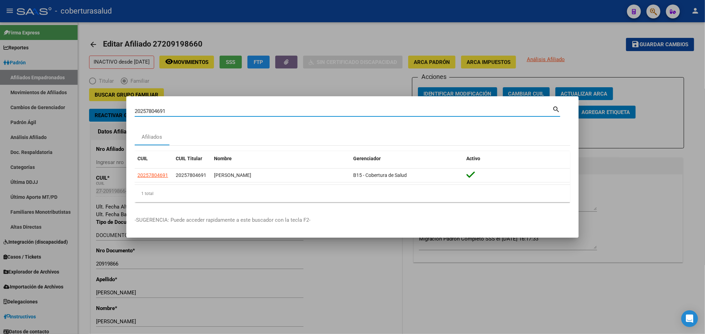
click at [230, 113] on input "20257804691" at bounding box center [344, 111] width 418 height 6
paste input "9228000"
click at [185, 111] on input "20259228000" at bounding box center [344, 111] width 418 height 6
paste input "706506"
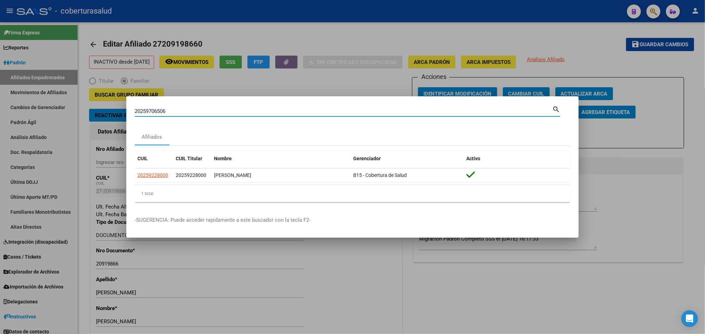
type input "20259706506"
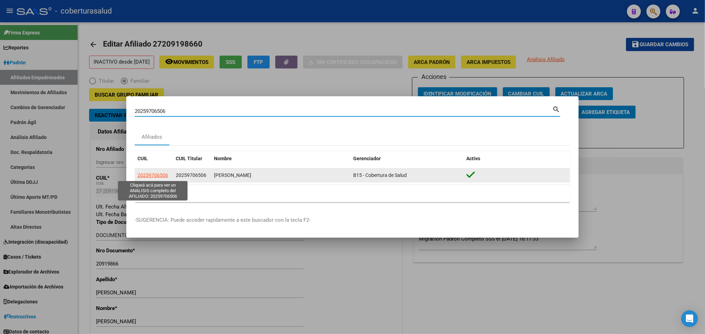
click at [152, 174] on span "20259706506" at bounding box center [152, 176] width 31 height 6
type textarea "20259706506"
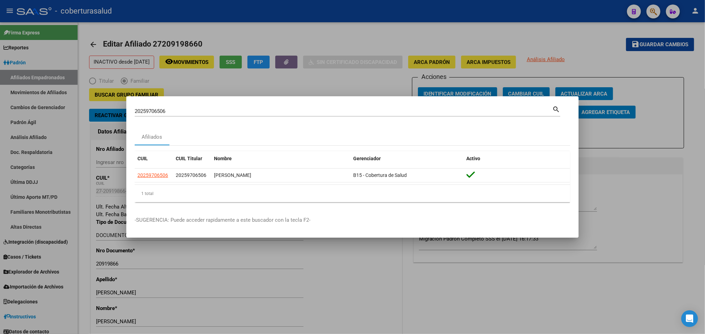
click at [366, 111] on input "20259706506" at bounding box center [344, 111] width 418 height 6
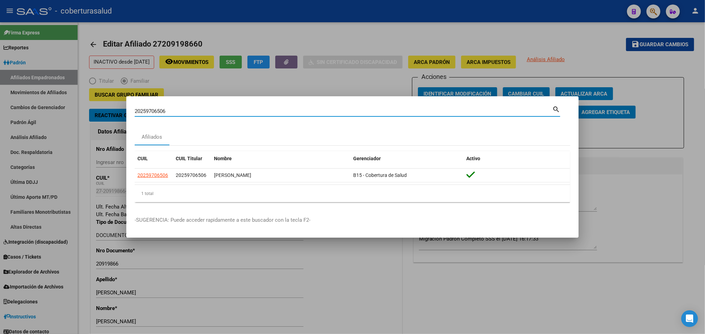
click at [366, 111] on input "20259706506" at bounding box center [344, 111] width 418 height 6
paste input "60292979"
click at [257, 111] on input "20260292979" at bounding box center [344, 111] width 418 height 6
paste input "659708"
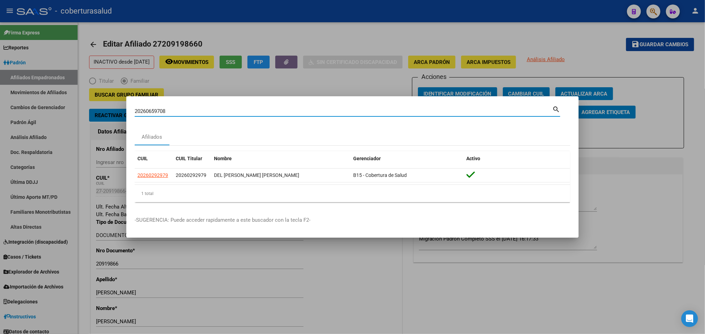
type input "20260659708"
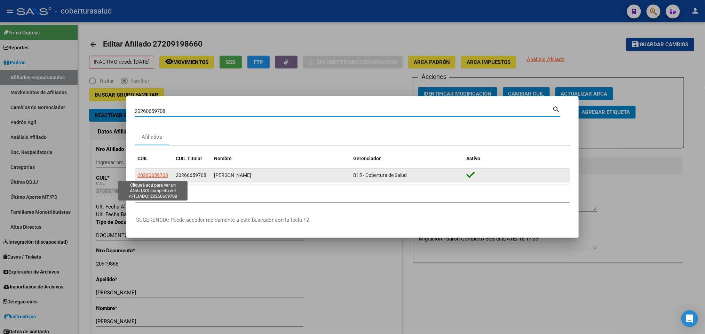
click at [148, 175] on span "20260659708" at bounding box center [152, 176] width 31 height 6
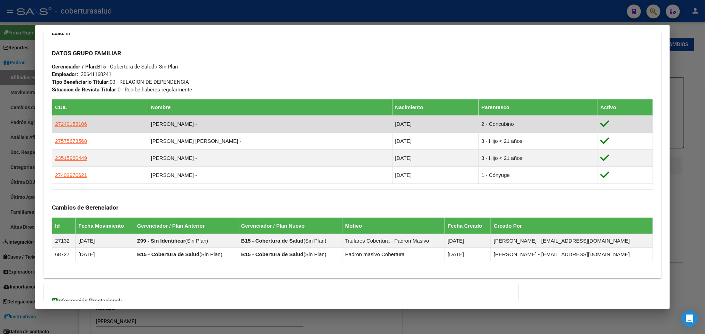
scroll to position [365, 0]
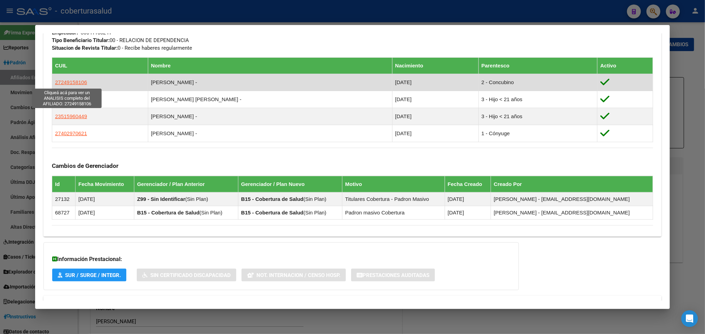
click at [77, 85] on span "27249158106" at bounding box center [71, 82] width 32 height 6
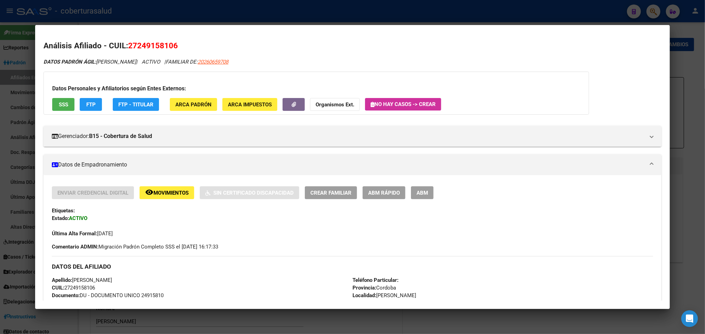
click at [154, 46] on span "27249158106" at bounding box center [153, 45] width 50 height 9
copy span "27249158106"
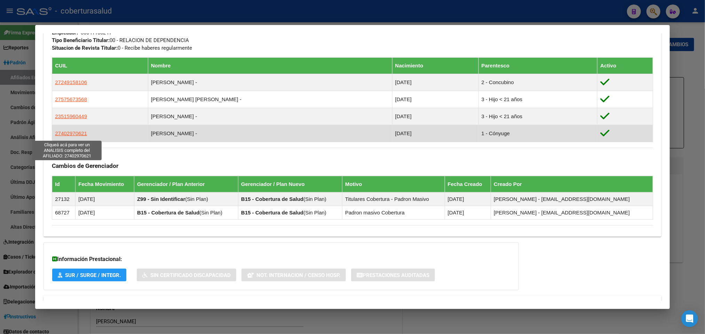
click at [76, 134] on span "27402970621" at bounding box center [71, 134] width 32 height 6
type textarea "27402970621"
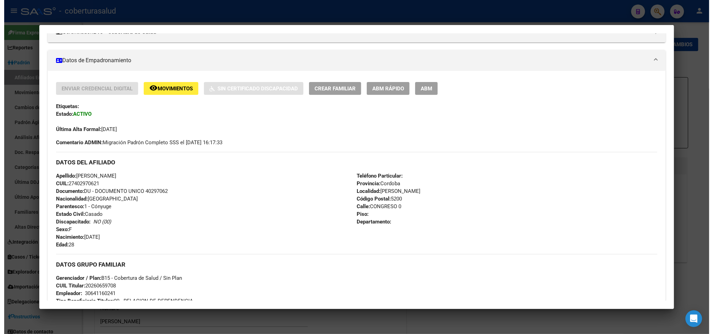
scroll to position [157, 0]
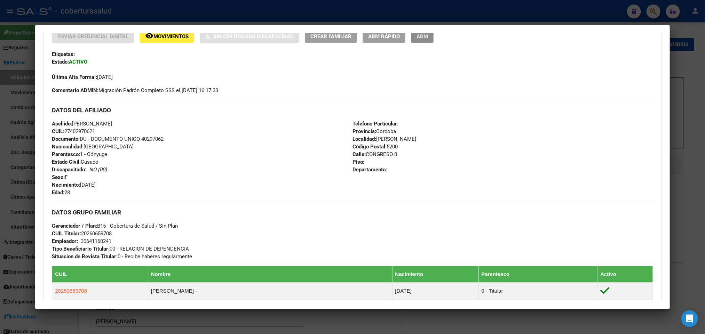
click at [422, 34] on span "ABM" at bounding box center [422, 36] width 11 height 6
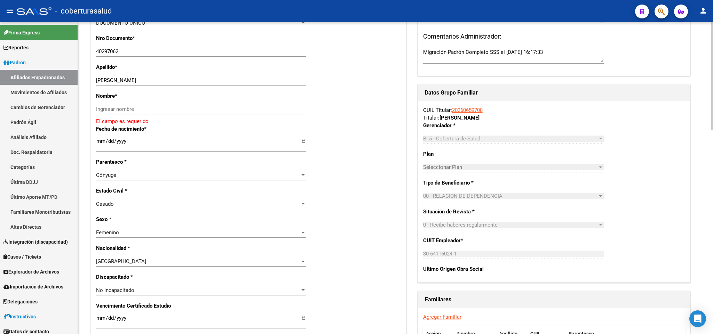
scroll to position [209, 0]
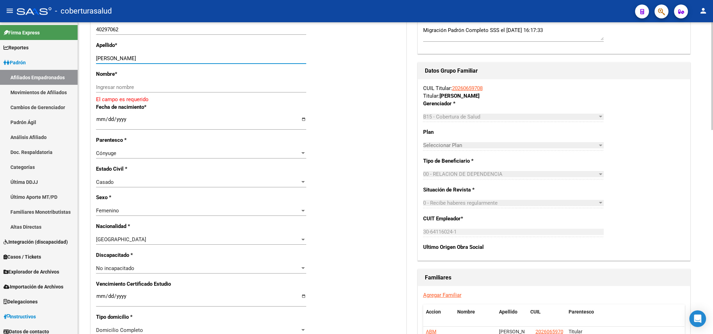
click at [135, 57] on input "[PERSON_NAME]" at bounding box center [201, 58] width 210 height 6
type input "[PERSON_NAME]"
click at [132, 87] on input "Ingresar nombre" at bounding box center [201, 87] width 210 height 6
paste input "[PERSON_NAME]"
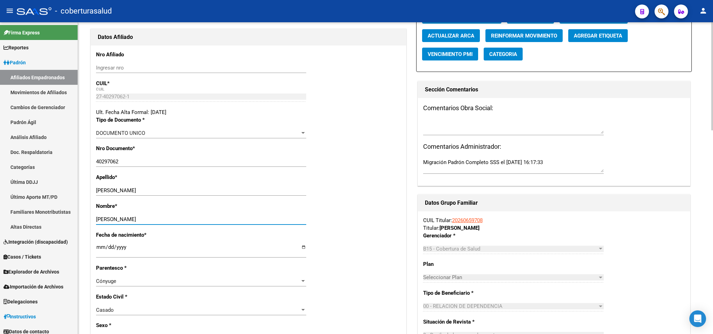
scroll to position [104, 0]
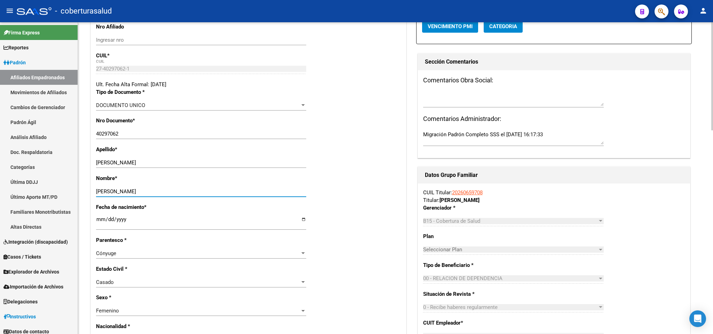
type input "[PERSON_NAME]"
click at [300, 251] on div "Cónyuge" at bounding box center [198, 254] width 204 height 6
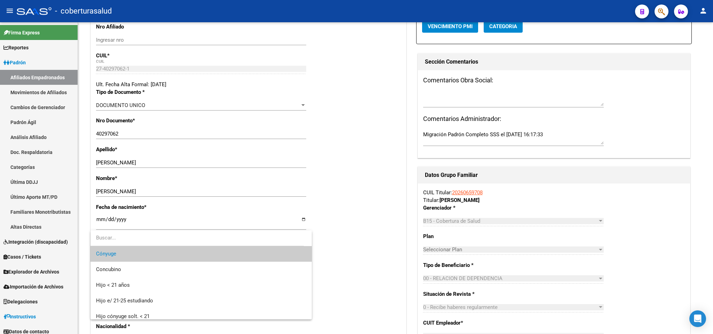
click at [295, 250] on span "Cónyuge" at bounding box center [201, 254] width 210 height 16
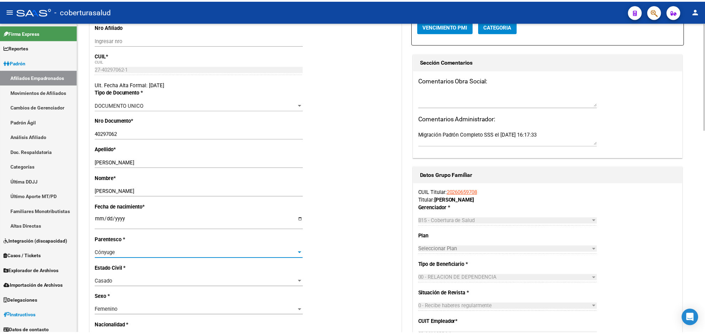
scroll to position [0, 0]
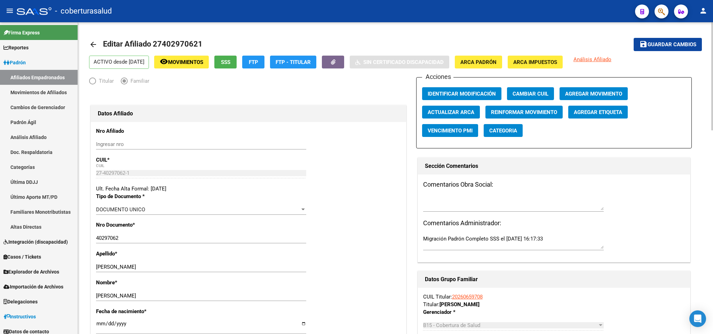
click at [95, 42] on mat-icon "arrow_back" at bounding box center [93, 44] width 8 height 8
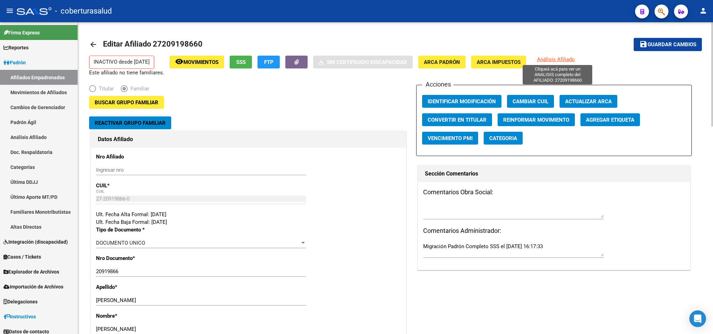
click at [562, 61] on span "Análisis Afiliado" at bounding box center [556, 59] width 38 height 6
type textarea "27209198660"
click at [659, 13] on icon "button" at bounding box center [661, 12] width 7 height 8
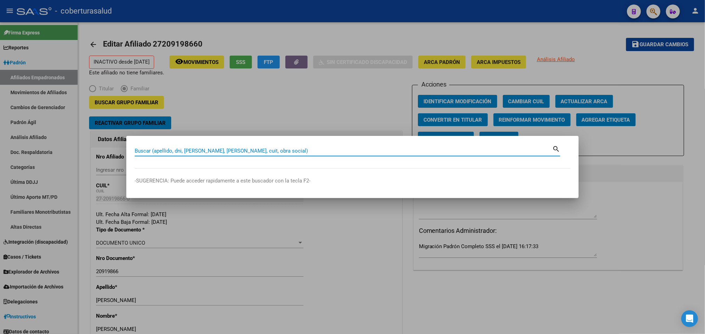
paste input "27209198660"
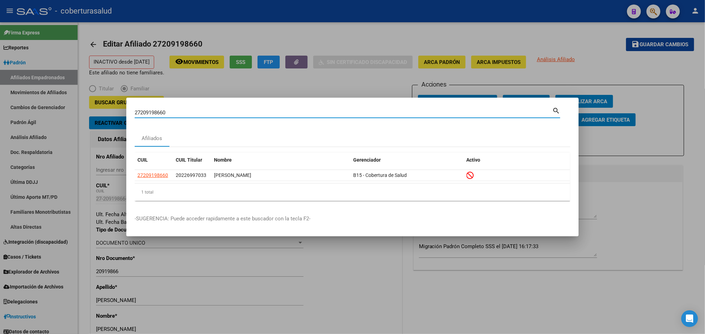
click at [192, 112] on input "27209198660" at bounding box center [344, 113] width 418 height 6
paste input "491581"
type input "24915810"
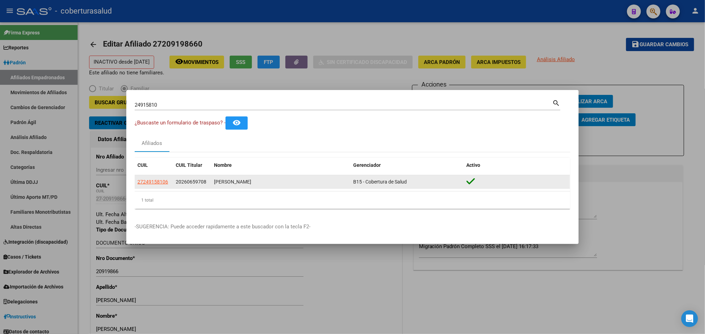
click at [145, 185] on app-link-go-to "27249158106" at bounding box center [152, 182] width 31 height 8
click at [145, 183] on span "27249158106" at bounding box center [152, 182] width 31 height 6
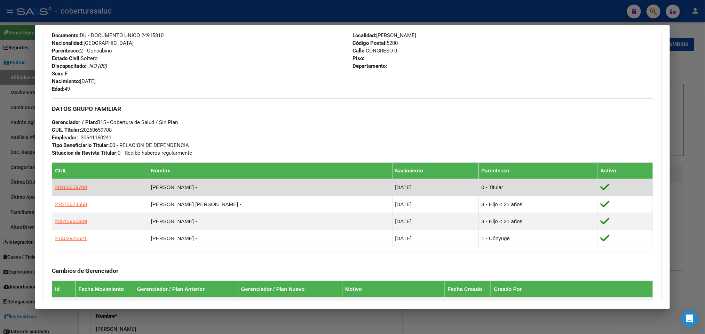
scroll to position [261, 0]
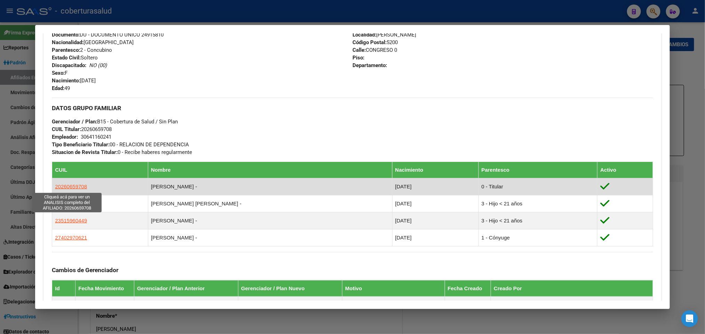
click at [78, 185] on span "20260659708" at bounding box center [71, 187] width 32 height 6
type textarea "20260659708"
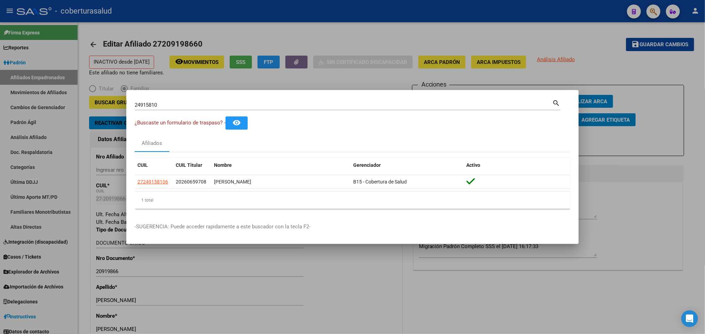
click at [366, 111] on div "24915810 Buscar (apellido, dni, [PERSON_NAME], [PERSON_NAME], cuit, obra social…" at bounding box center [348, 107] width 426 height 18
click at [366, 109] on div "24915810 Buscar (apellido, dni, [PERSON_NAME], [PERSON_NAME], cuit, obra social)" at bounding box center [344, 105] width 418 height 10
click at [366, 105] on input "24915810" at bounding box center [344, 105] width 418 height 6
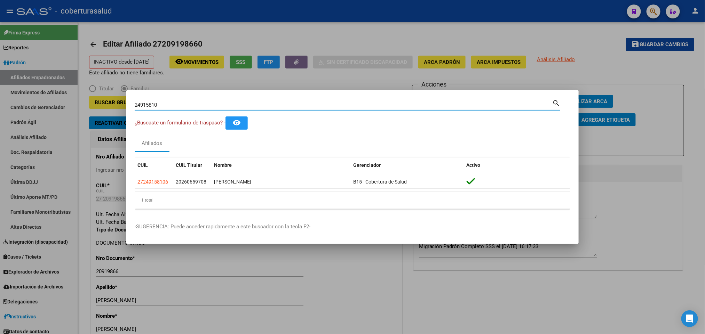
paste input "6296537"
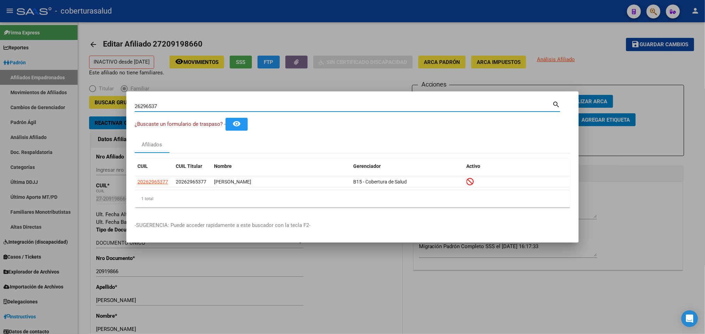
click at [195, 106] on input "26296537" at bounding box center [344, 106] width 418 height 6
paste input "0263523378"
type input "20263523378"
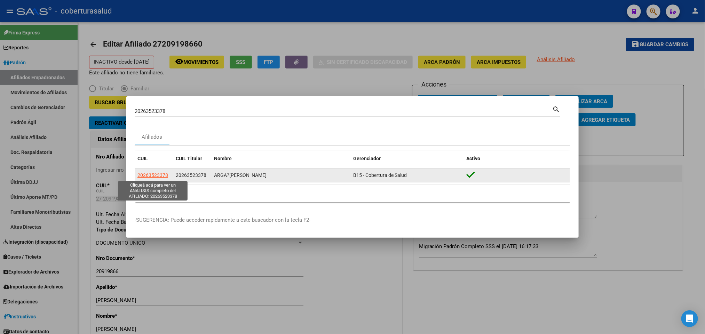
click at [150, 173] on span "20263523378" at bounding box center [152, 176] width 31 height 6
type textarea "20263523378"
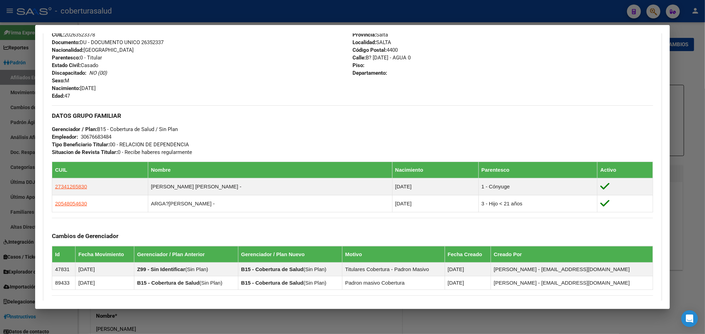
scroll to position [361, 0]
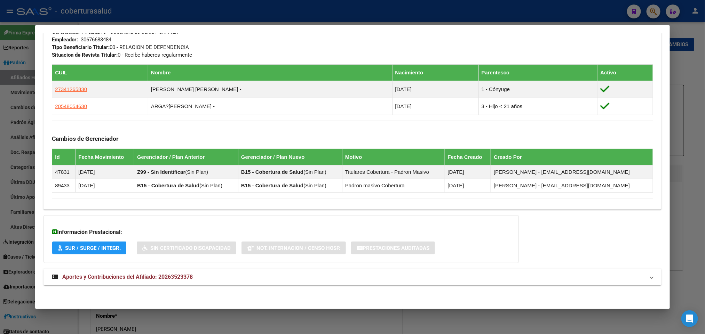
click at [84, 279] on span "Aportes y Contribuciones del Afiliado: 20263523378" at bounding box center [127, 277] width 131 height 7
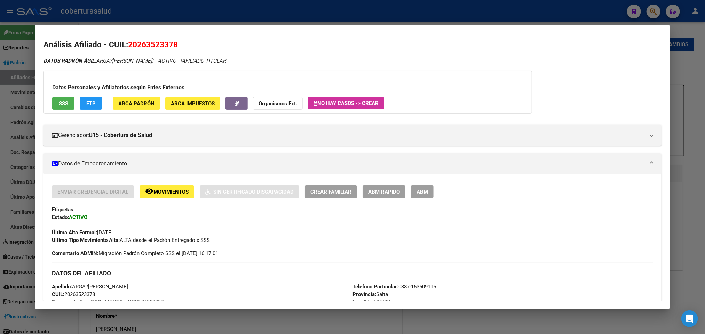
scroll to position [0, 0]
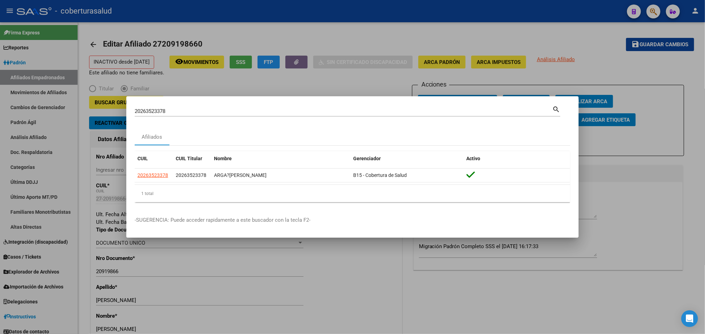
click at [191, 115] on div "20263523378 Buscar (apellido, dni, cuil, [PERSON_NAME], cuit, obra social)" at bounding box center [344, 111] width 418 height 10
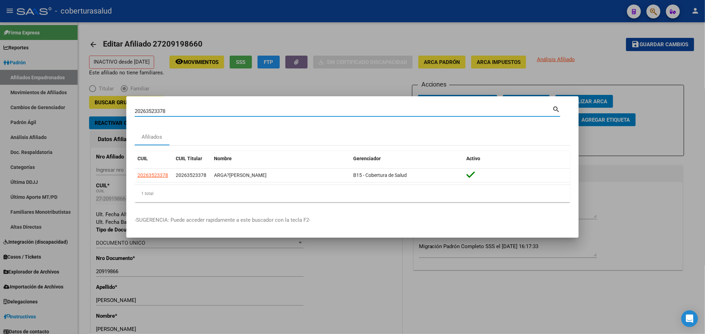
click at [191, 115] on div "20263523378 Buscar (apellido, dni, cuil, [PERSON_NAME], cuit, obra social)" at bounding box center [344, 111] width 418 height 10
click at [188, 112] on input "20263523378" at bounding box center [344, 111] width 418 height 6
paste input "6627454"
type input "26627454"
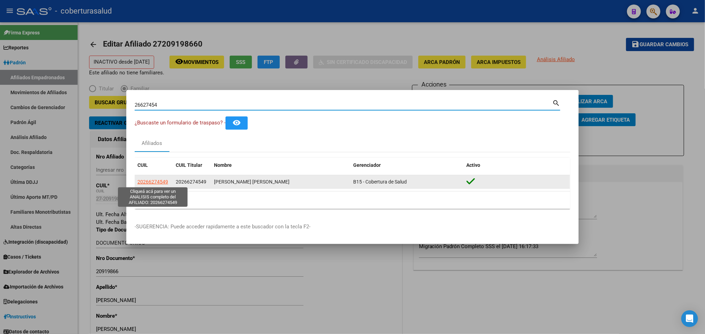
click at [159, 180] on span "20266274549" at bounding box center [152, 182] width 31 height 6
type textarea "20266274549"
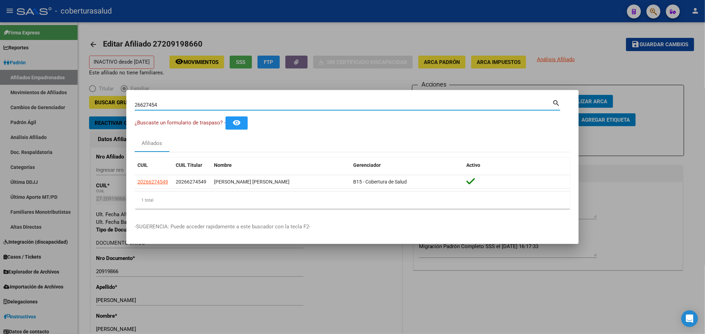
click at [215, 102] on input "26627454" at bounding box center [344, 105] width 418 height 6
paste input "0279649355"
type input "20279649355"
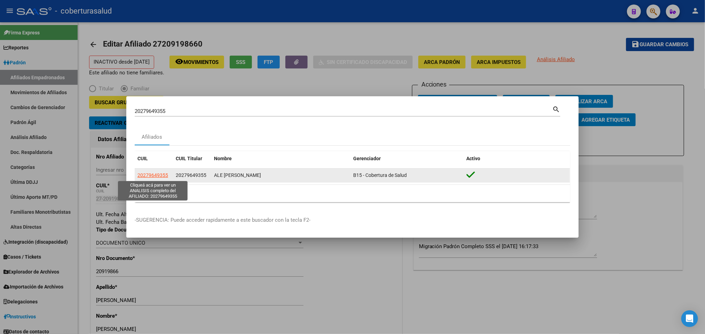
click at [161, 173] on span "20279649355" at bounding box center [152, 176] width 31 height 6
copy span "3"
type textarea "20279649355"
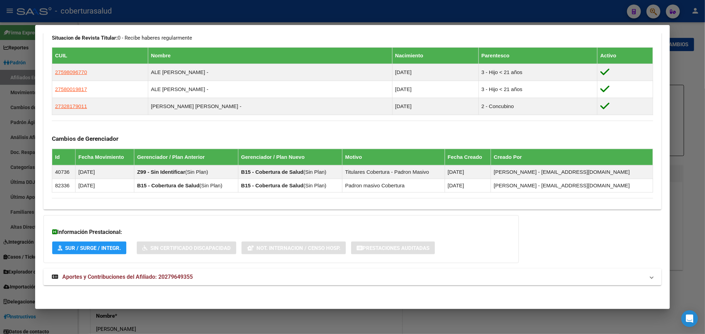
scroll to position [378, 0]
click at [70, 276] on span "Aportes y Contribuciones del Afiliado: 20279649355" at bounding box center [127, 277] width 131 height 7
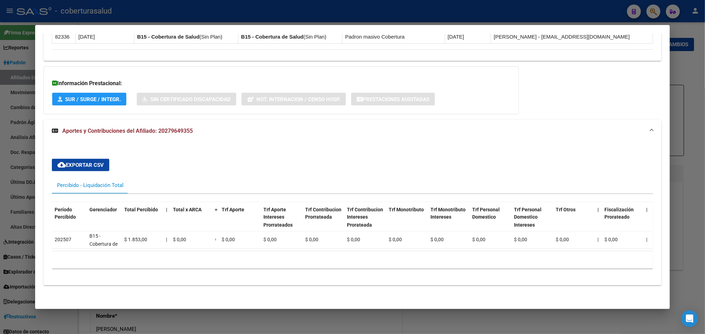
scroll to position [0, 525]
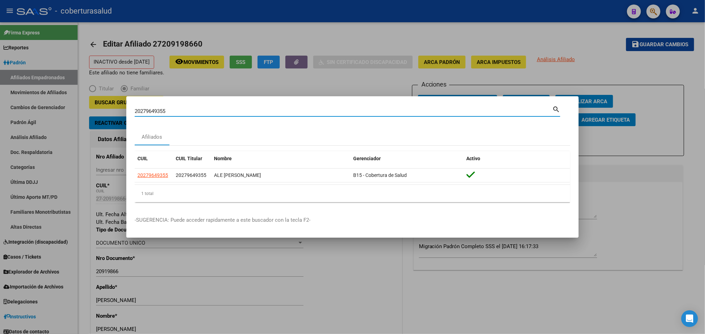
click at [174, 111] on input "20279649355" at bounding box center [344, 111] width 418 height 6
paste input "8956611"
type input "28956611"
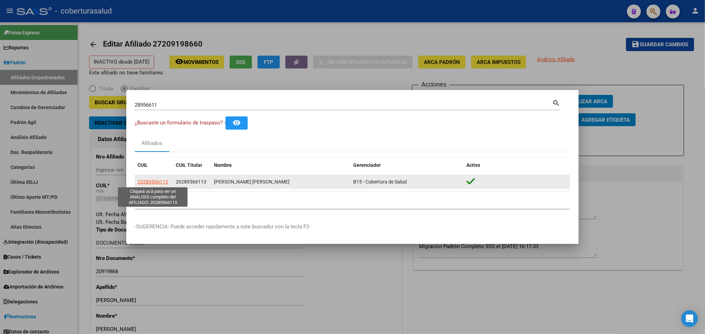
click at [142, 181] on span "20289566113" at bounding box center [152, 182] width 31 height 6
type textarea "20289566113"
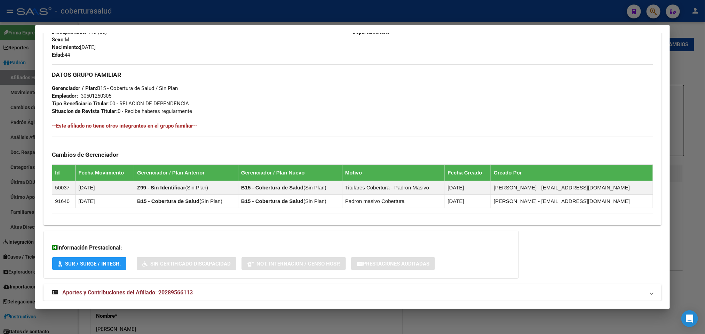
scroll to position [319, 0]
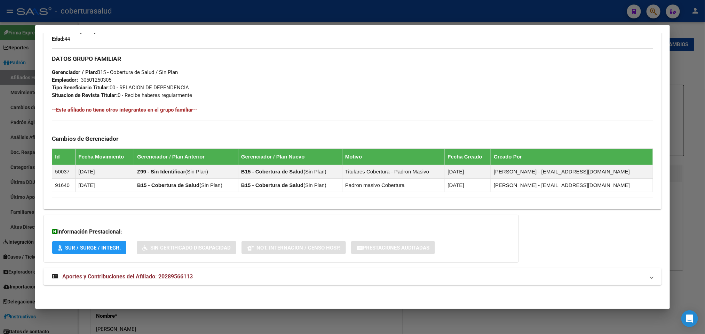
click at [93, 280] on span "Aportes y Contribuciones del Afiliado: 20289566113" at bounding box center [127, 277] width 131 height 7
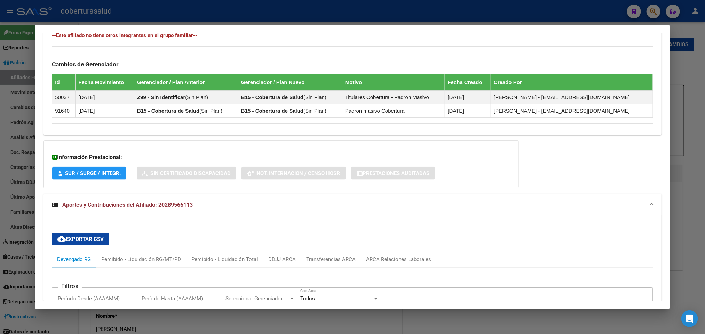
scroll to position [553, 0]
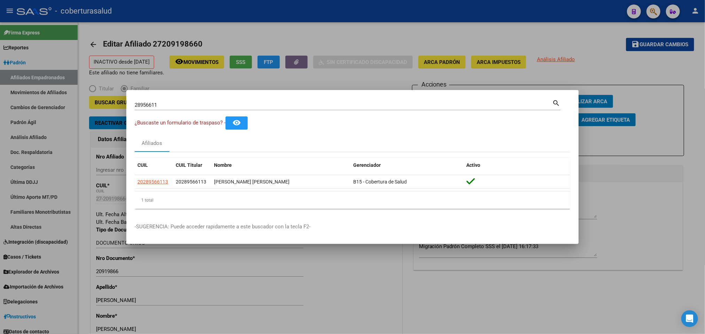
click at [197, 105] on input "28956611" at bounding box center [344, 105] width 418 height 6
paste input "34768377"
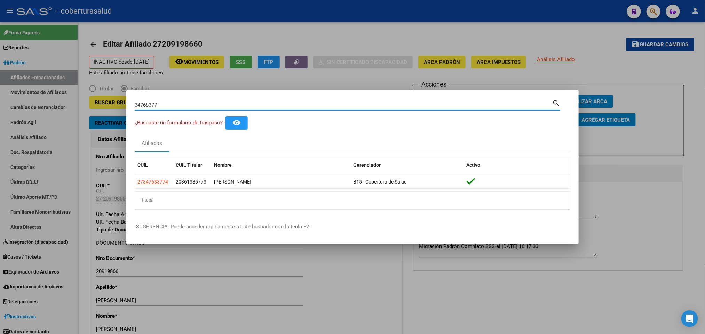
click at [261, 99] on div "34768377 Buscar (apellido, dni, [PERSON_NAME], nro traspaso, cuit, obra social)…" at bounding box center [348, 104] width 426 height 12
drag, startPoint x: 261, startPoint y: 99, endPoint x: 253, endPoint y: 101, distance: 8.9
click at [256, 100] on div "34768377 Buscar (apellido, dni, [PERSON_NAME], nro traspaso, cuit, obra social)…" at bounding box center [348, 104] width 426 height 12
click at [244, 103] on input "34768377" at bounding box center [344, 105] width 418 height 6
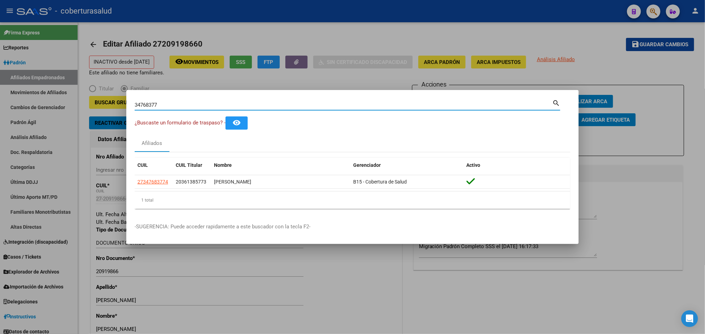
paste input "41447232"
type input "41447232"
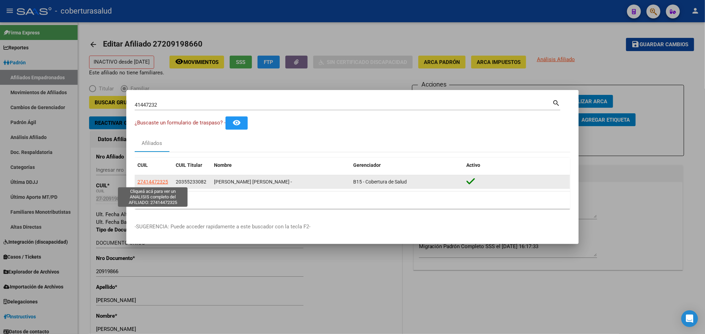
click at [162, 184] on span "27414472325" at bounding box center [152, 182] width 31 height 6
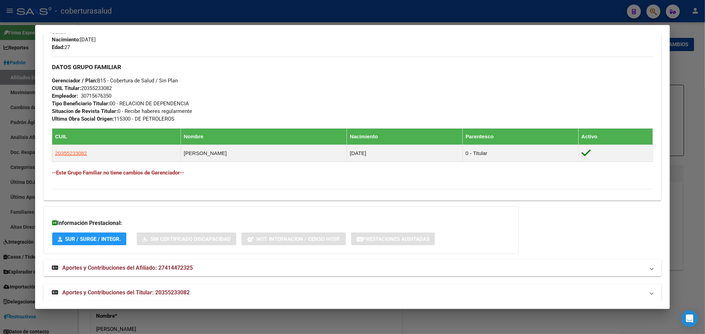
scroll to position [311, 0]
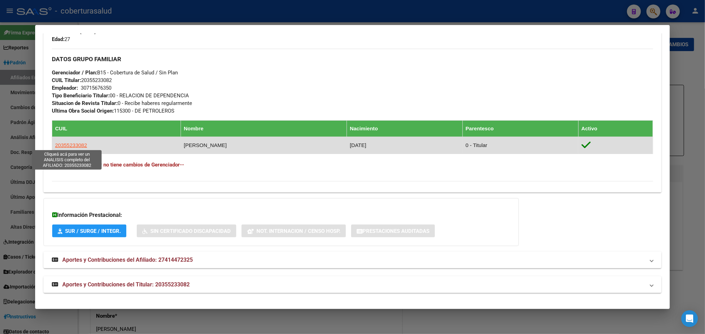
click at [80, 144] on span "20355233082" at bounding box center [71, 145] width 32 height 6
type textarea "20355233082"
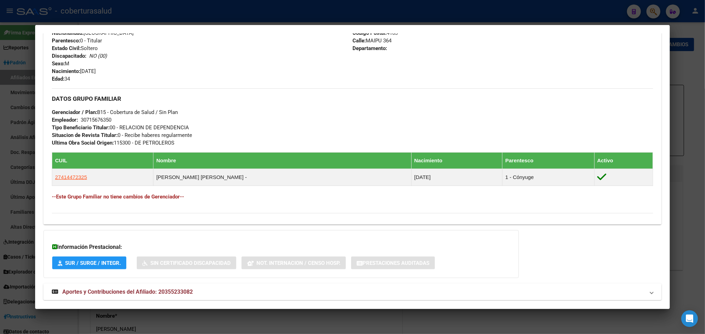
scroll to position [295, 0]
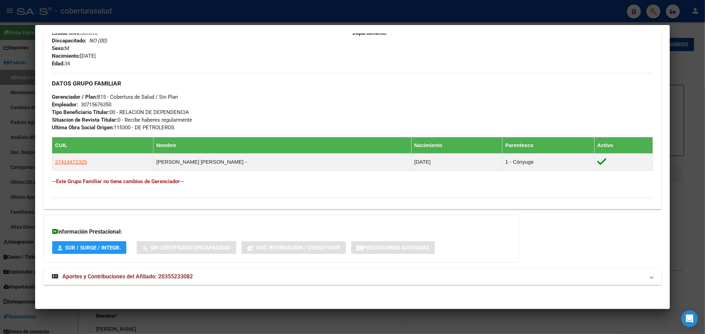
click at [77, 278] on span "Aportes y Contribuciones del Afiliado: 20355233082" at bounding box center [127, 277] width 131 height 7
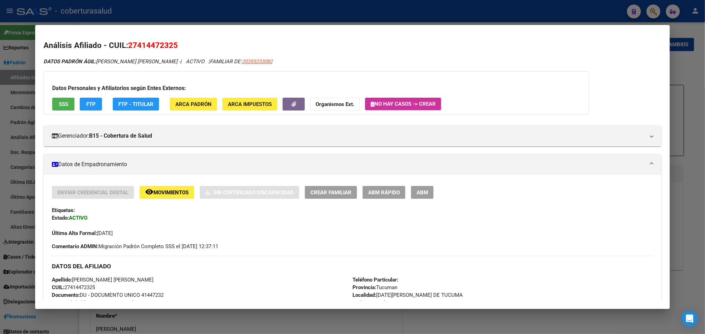
scroll to position [0, 0]
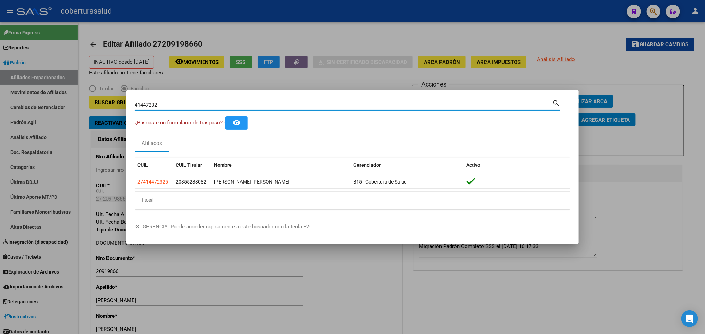
click at [144, 104] on input "41447232" at bounding box center [344, 105] width 418 height 6
paste input "26441513"
type input "26441513"
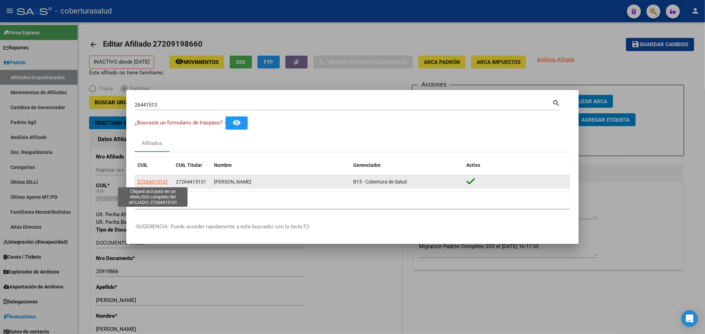
click at [152, 181] on span "27264415131" at bounding box center [152, 182] width 31 height 6
type textarea "27264415131"
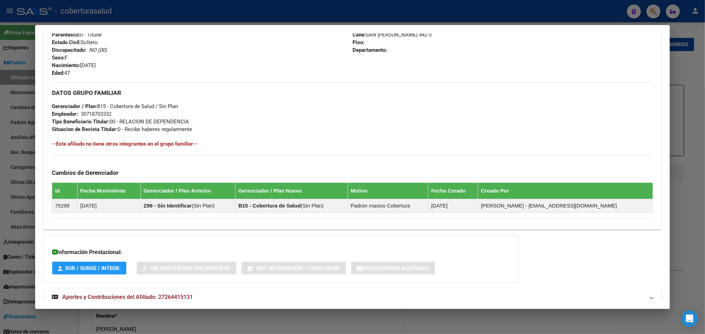
scroll to position [306, 0]
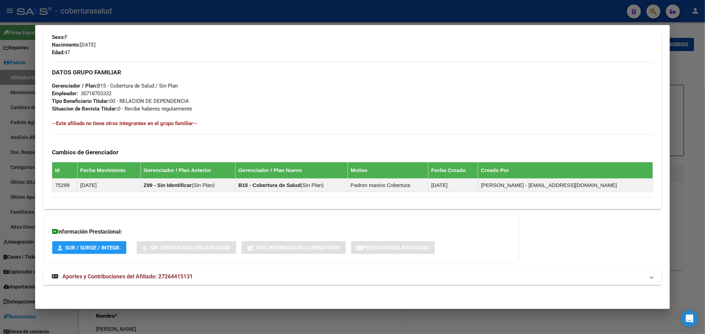
click at [159, 275] on span "Aportes y Contribuciones del Afiliado: 27264415131" at bounding box center [127, 277] width 131 height 7
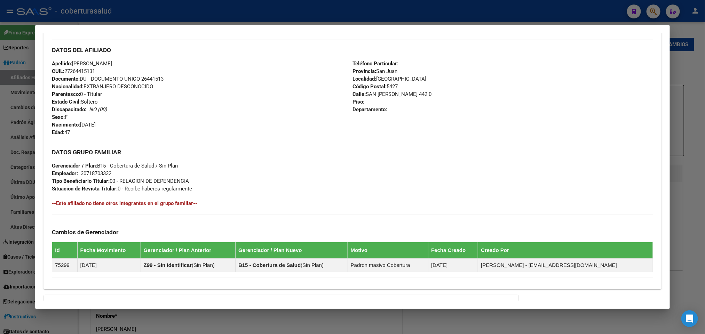
scroll to position [174, 0]
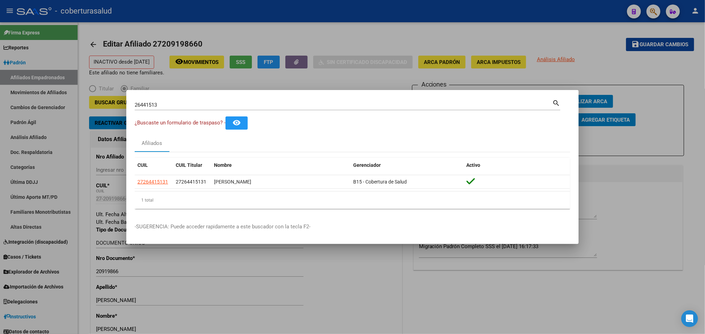
click at [311, 110] on div "26441513 Buscar (apellido, dni, [PERSON_NAME], [PERSON_NAME], cuit, obra social)" at bounding box center [344, 105] width 418 height 10
click at [309, 105] on input "26441513" at bounding box center [344, 105] width 418 height 6
paste input "0297890698"
click at [309, 105] on input "2029789069" at bounding box center [344, 105] width 418 height 6
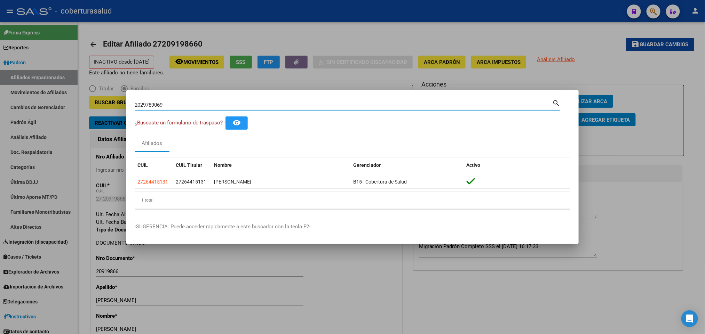
click at [309, 105] on input "2029789069" at bounding box center [344, 105] width 418 height 6
paste input "8"
type input "20297890698"
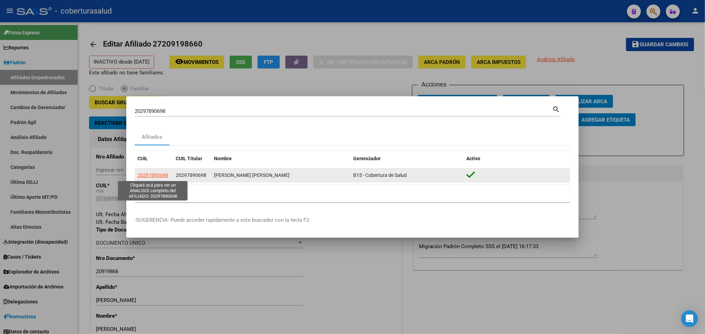
click at [161, 178] on span "20297890698" at bounding box center [152, 176] width 31 height 6
type textarea "20297890698"
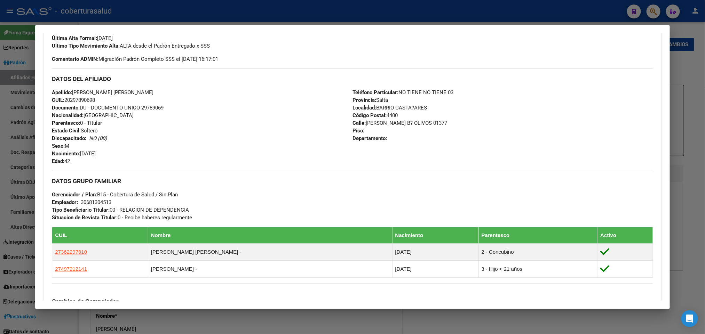
scroll to position [347, 0]
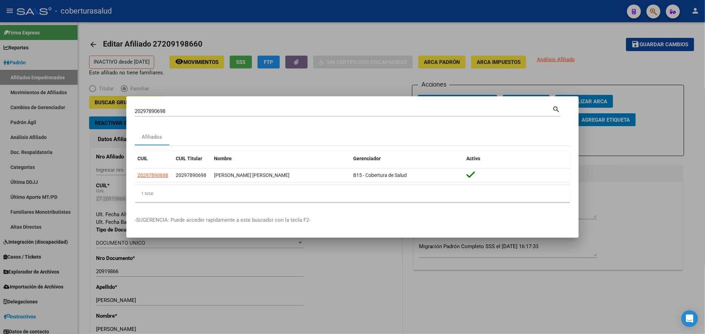
click at [285, 111] on input "20297890698" at bounding box center [344, 111] width 418 height 6
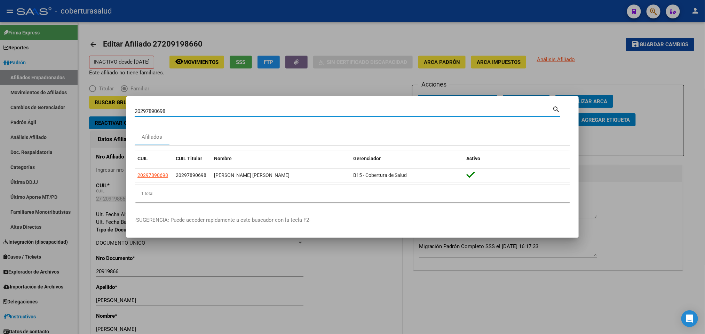
click at [285, 111] on input "20297890698" at bounding box center [344, 111] width 418 height 6
paste input "49386583"
type input "49386583"
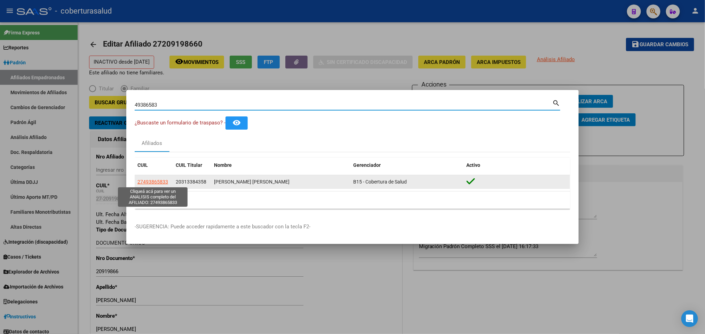
click at [155, 179] on span "27493865833" at bounding box center [152, 182] width 31 height 6
type textarea "27493865833"
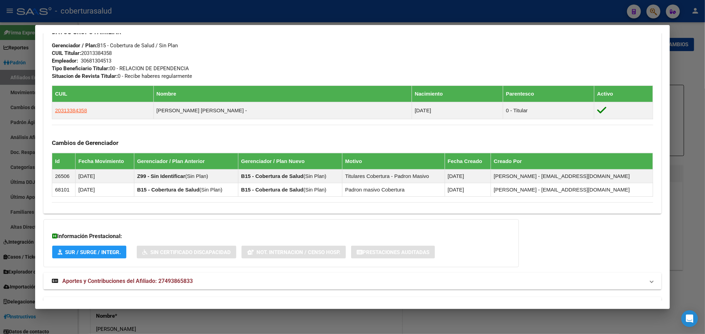
scroll to position [360, 0]
